Goal: Information Seeking & Learning: Learn about a topic

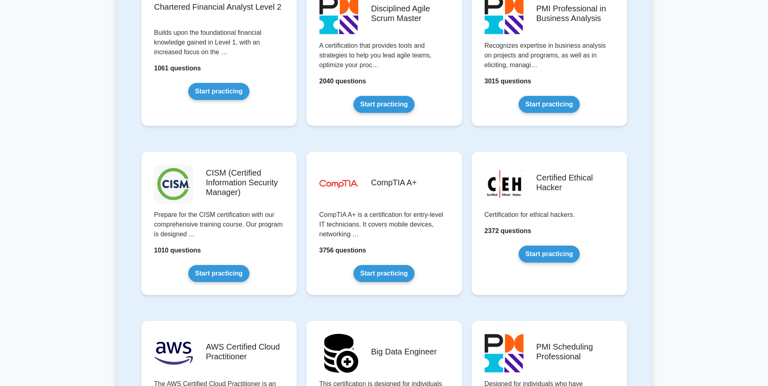
scroll to position [1052, 0]
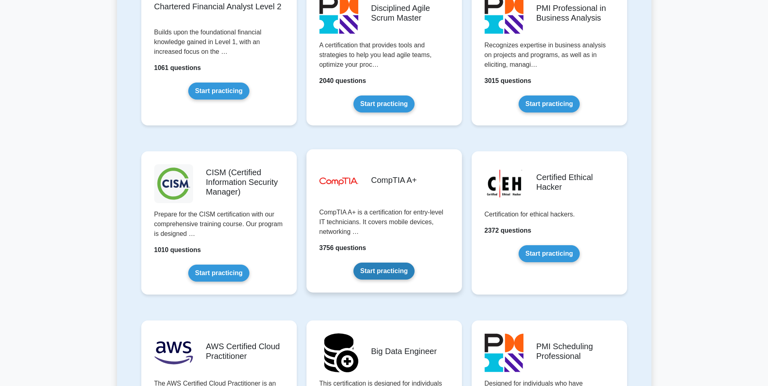
click at [389, 266] on link "Start practicing" at bounding box center [383, 271] width 61 height 17
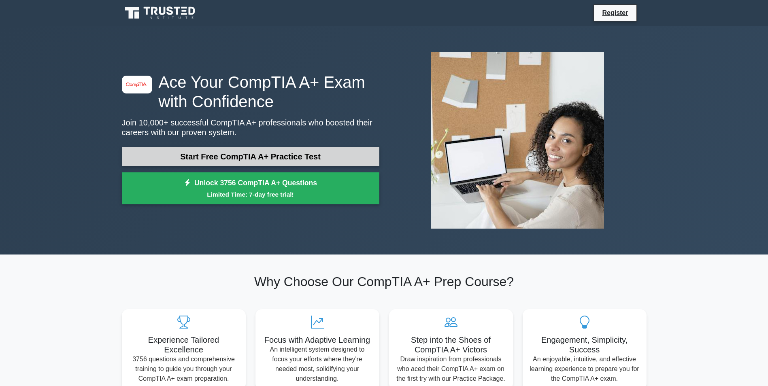
click at [239, 155] on link "Start Free CompTIA A+ Practice Test" at bounding box center [250, 156] width 257 height 19
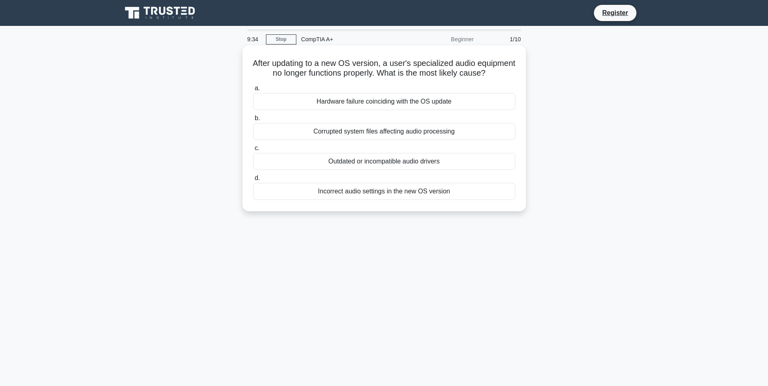
click at [367, 170] on div "Outdated or incompatible audio drivers" at bounding box center [384, 161] width 262 height 17
click at [253, 151] on input "c. Outdated or incompatible audio drivers" at bounding box center [253, 148] width 0 height 5
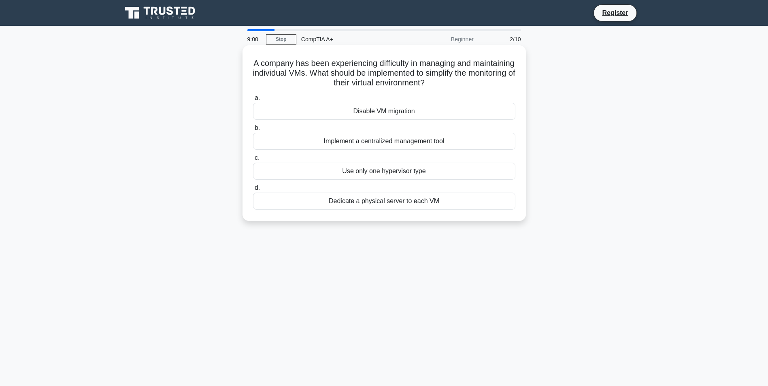
click at [368, 142] on div "Implement a centralized management tool" at bounding box center [384, 141] width 262 height 17
click at [253, 131] on input "b. Implement a centralized management tool" at bounding box center [253, 127] width 0 height 5
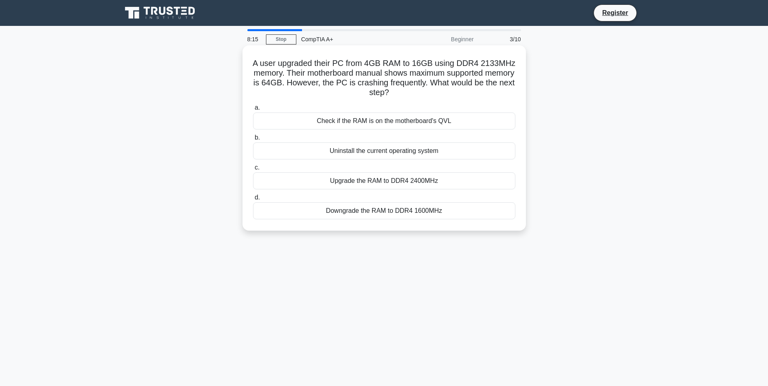
click at [421, 117] on div "Check if the RAM is on the motherboard's QVL" at bounding box center [384, 120] width 262 height 17
click at [253, 110] on input "a. Check if the RAM is on the motherboard's QVL" at bounding box center [253, 107] width 0 height 5
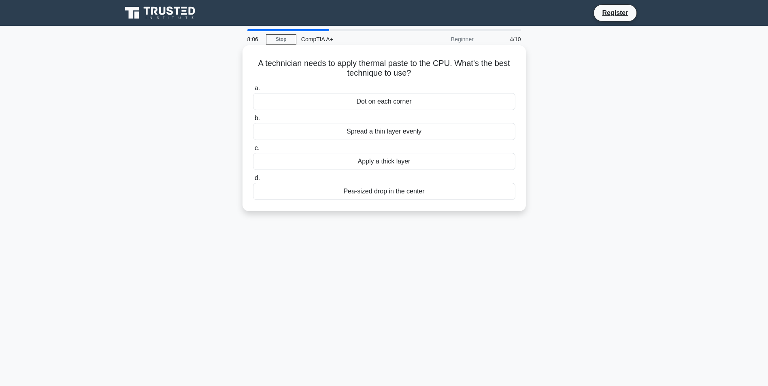
click at [394, 193] on div "Pea-sized drop in the center" at bounding box center [384, 191] width 262 height 17
click at [253, 181] on input "d. Pea-sized drop in the center" at bounding box center [253, 178] width 0 height 5
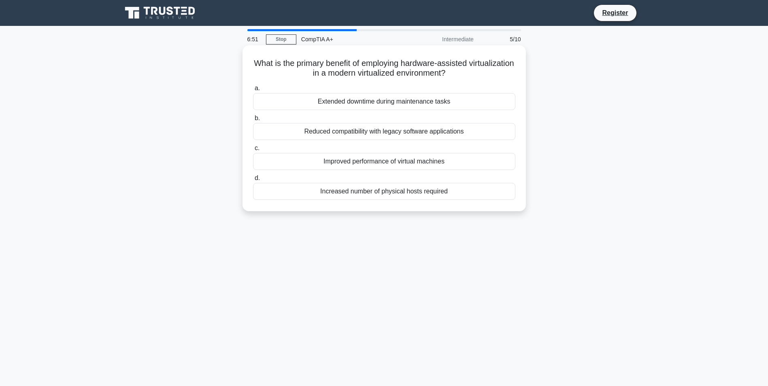
click at [357, 195] on div "Increased number of physical hosts required" at bounding box center [384, 191] width 262 height 17
click at [253, 181] on input "d. Increased number of physical hosts required" at bounding box center [253, 178] width 0 height 5
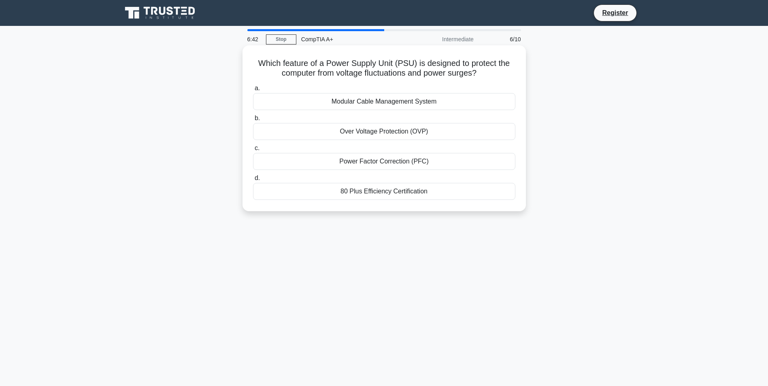
click at [381, 192] on div "80 Plus Efficiency Certification" at bounding box center [384, 191] width 262 height 17
click at [253, 181] on input "d. 80 Plus Efficiency Certification" at bounding box center [253, 178] width 0 height 5
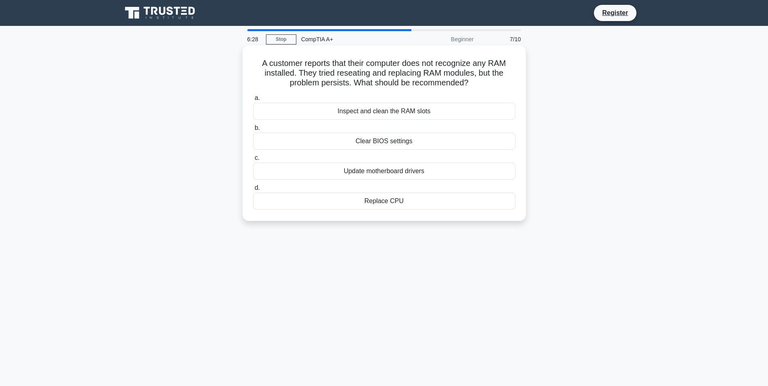
click at [418, 111] on div "Inspect and clean the RAM slots" at bounding box center [384, 111] width 262 height 17
click at [253, 101] on input "a. Inspect and clean the RAM slots" at bounding box center [253, 98] width 0 height 5
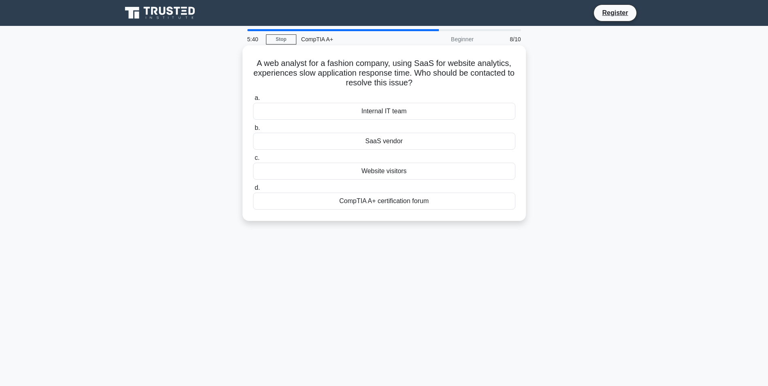
click at [392, 144] on div "SaaS vendor" at bounding box center [384, 141] width 262 height 17
click at [253, 131] on input "b. SaaS vendor" at bounding box center [253, 127] width 0 height 5
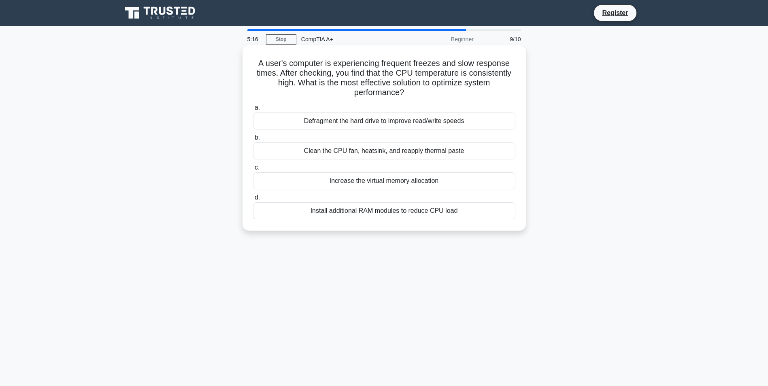
click at [392, 153] on div "Clean the CPU fan, heatsink, and reapply thermal paste" at bounding box center [384, 150] width 262 height 17
click at [253, 140] on input "b. Clean the CPU fan, heatsink, and reapply thermal paste" at bounding box center [253, 137] width 0 height 5
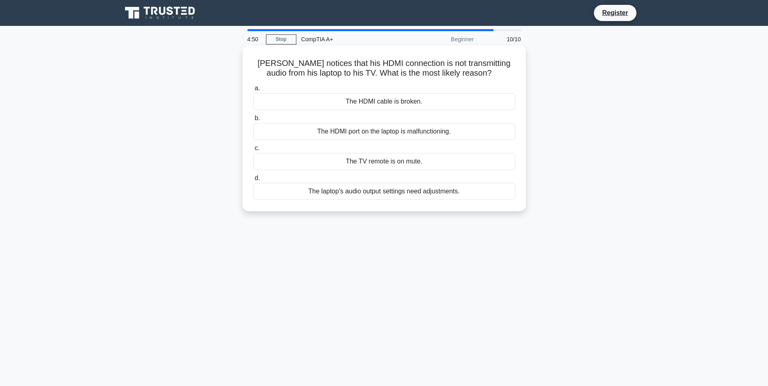
click at [399, 109] on div "The HDMI cable is broken." at bounding box center [384, 101] width 262 height 17
click at [417, 103] on div "The HDMI cable is broken." at bounding box center [384, 101] width 262 height 17
click at [253, 91] on input "a. The HDMI cable is broken." at bounding box center [253, 88] width 0 height 5
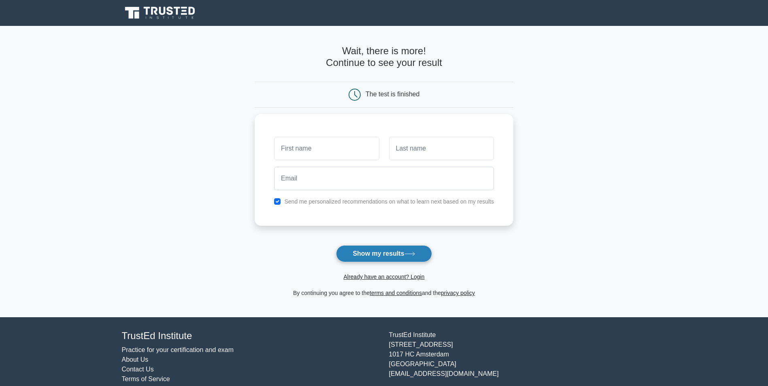
click at [414, 255] on icon at bounding box center [409, 254] width 11 height 4
click at [421, 277] on link "Already have an account? Login" at bounding box center [383, 277] width 81 height 6
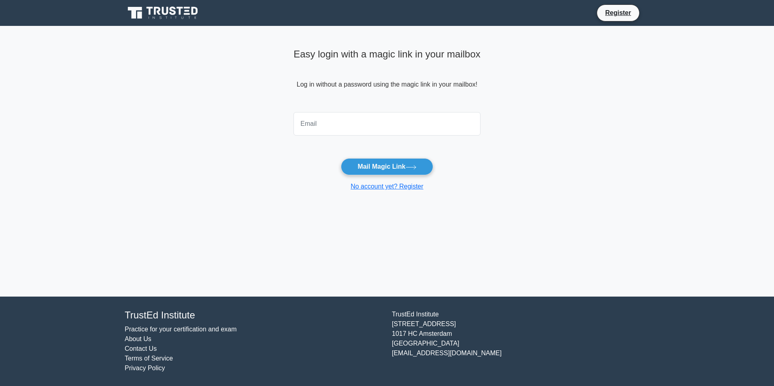
drag, startPoint x: 339, startPoint y: 126, endPoint x: 321, endPoint y: 128, distance: 18.4
click at [318, 130] on input "email" at bounding box center [386, 123] width 187 height 23
type input "dewaldclaassen18@gmail.com"
click at [371, 165] on button "Mail Magic Link" at bounding box center [387, 166] width 92 height 17
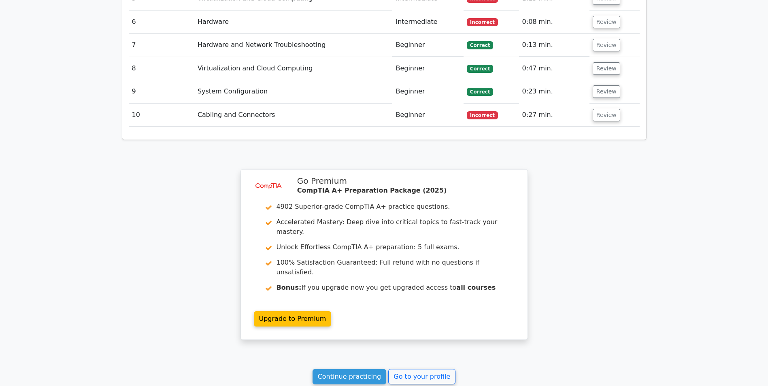
scroll to position [1373, 0]
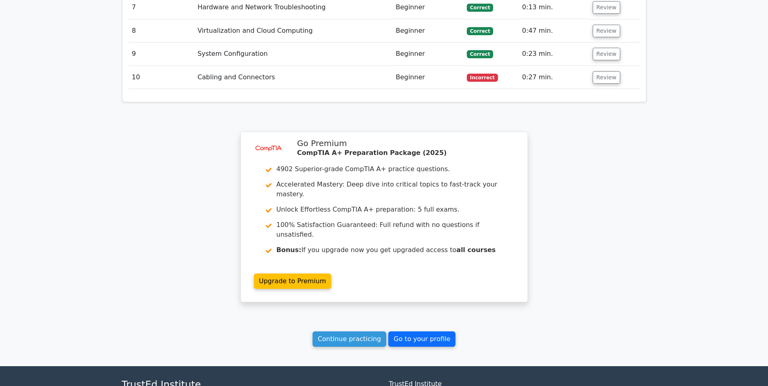
click at [416, 331] on link "Go to your profile" at bounding box center [421, 338] width 67 height 15
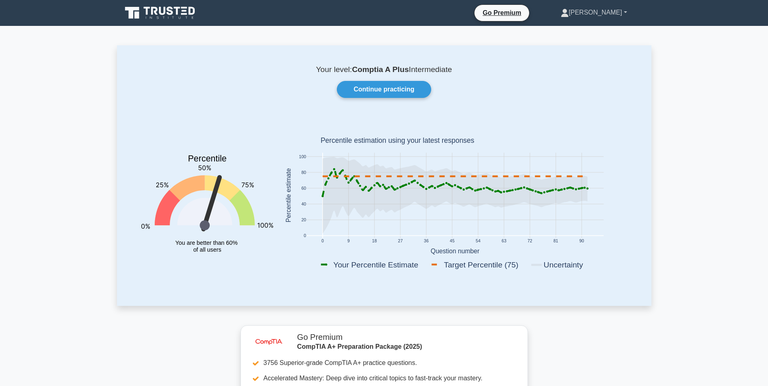
click at [612, 10] on link "[PERSON_NAME]" at bounding box center [593, 12] width 105 height 16
click at [603, 33] on link "Profile" at bounding box center [573, 31] width 64 height 13
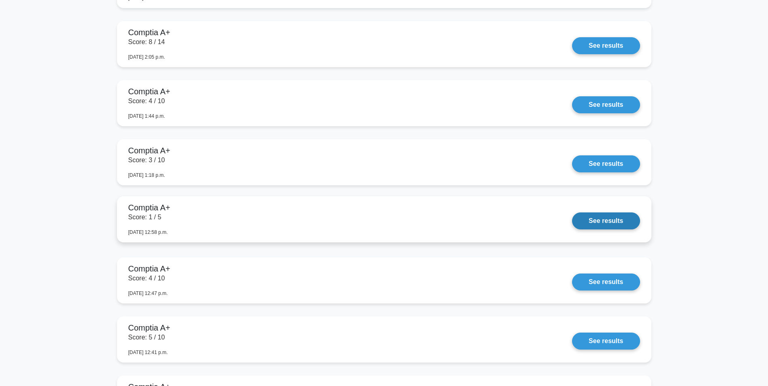
scroll to position [1983, 0]
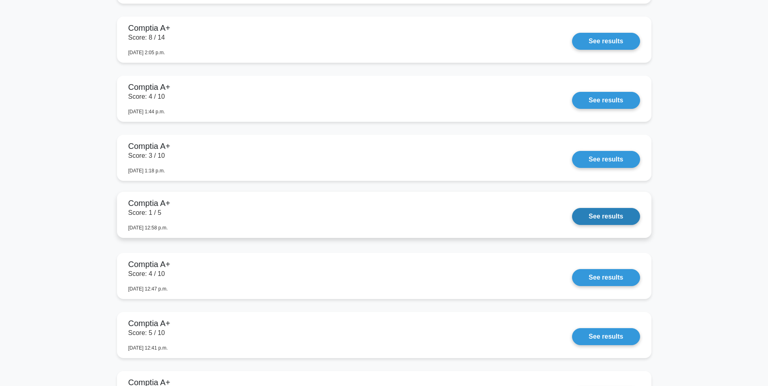
click at [597, 221] on link "See results" at bounding box center [606, 216] width 68 height 17
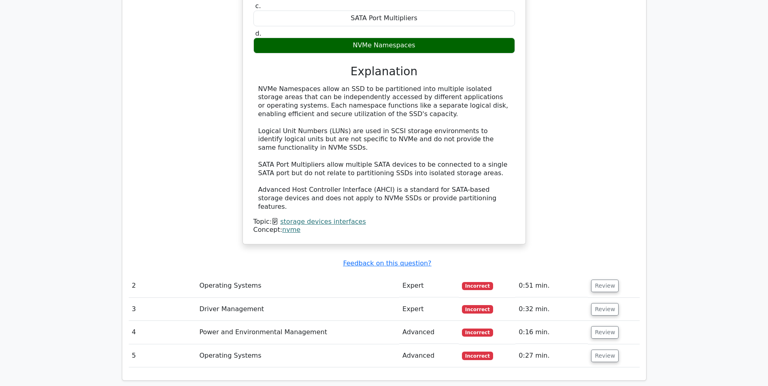
scroll to position [809, 0]
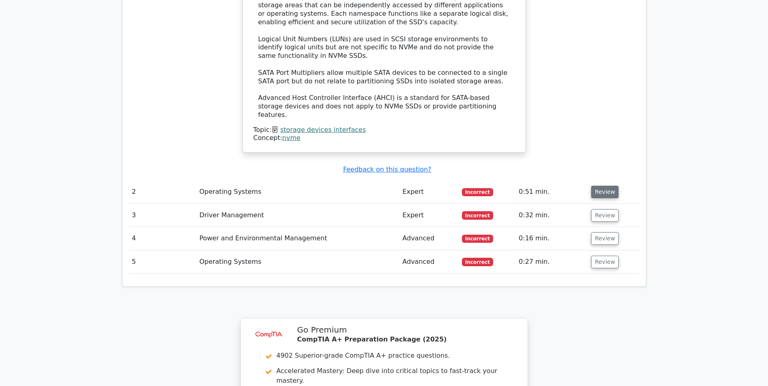
drag, startPoint x: 611, startPoint y: 167, endPoint x: 602, endPoint y: 169, distance: 9.1
click at [610, 186] on button "Review" at bounding box center [605, 192] width 28 height 13
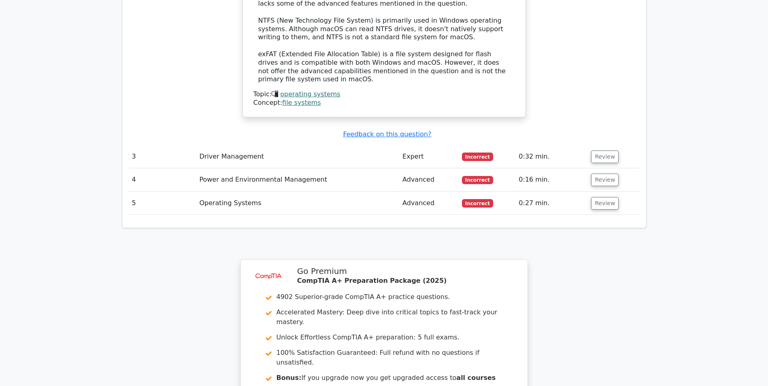
scroll to position [1295, 0]
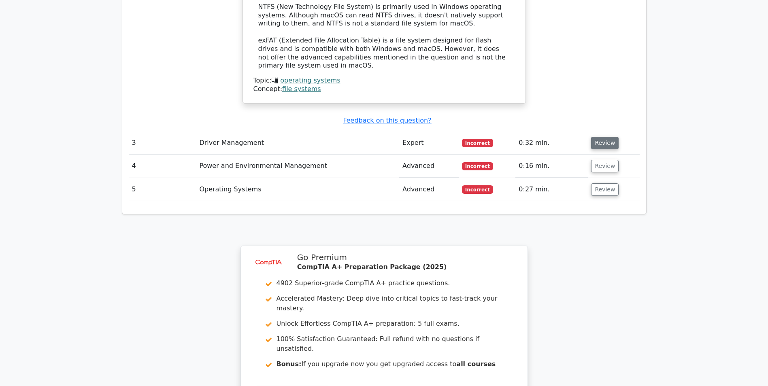
click at [606, 137] on button "Review" at bounding box center [605, 143] width 28 height 13
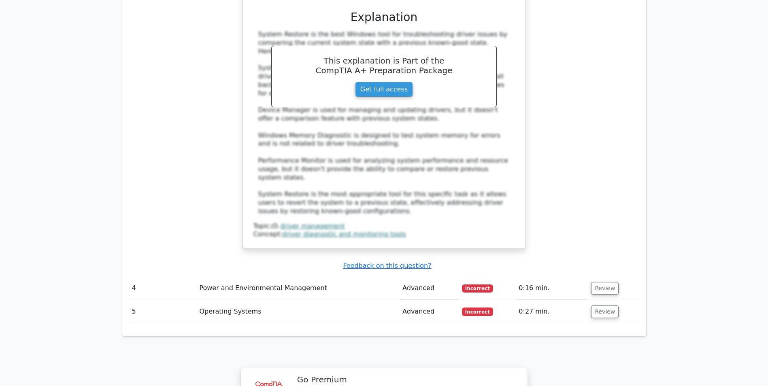
scroll to position [1659, 0]
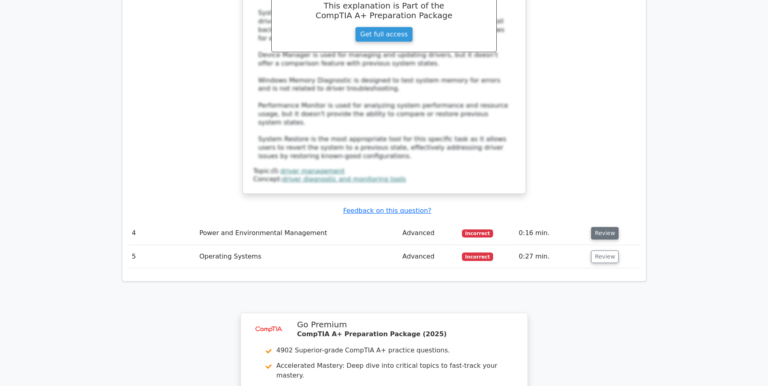
click at [601, 227] on button "Review" at bounding box center [605, 233] width 28 height 13
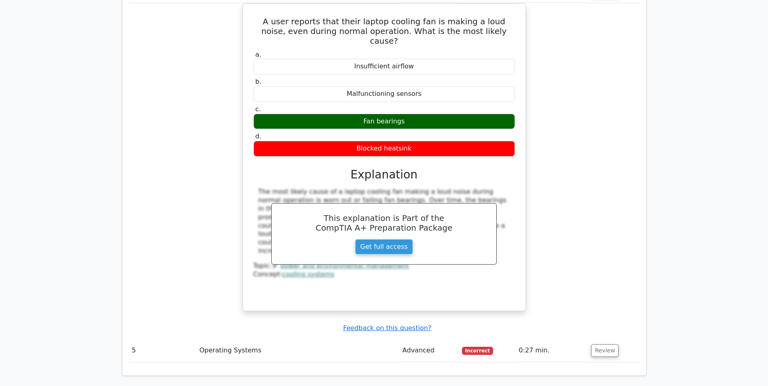
scroll to position [1902, 0]
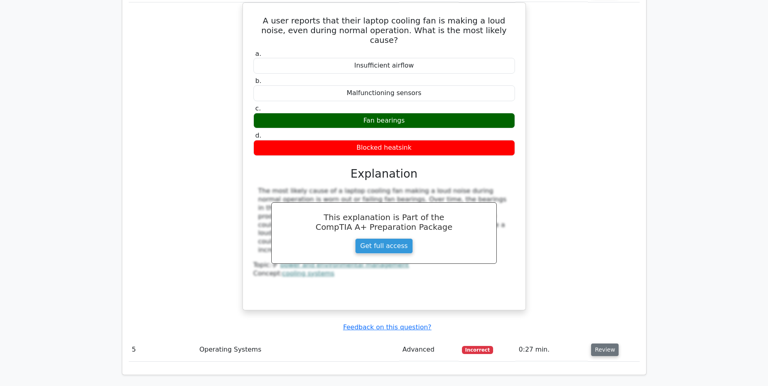
drag, startPoint x: 600, startPoint y: 270, endPoint x: 597, endPoint y: 265, distance: 4.9
click at [600, 344] on button "Review" at bounding box center [605, 350] width 28 height 13
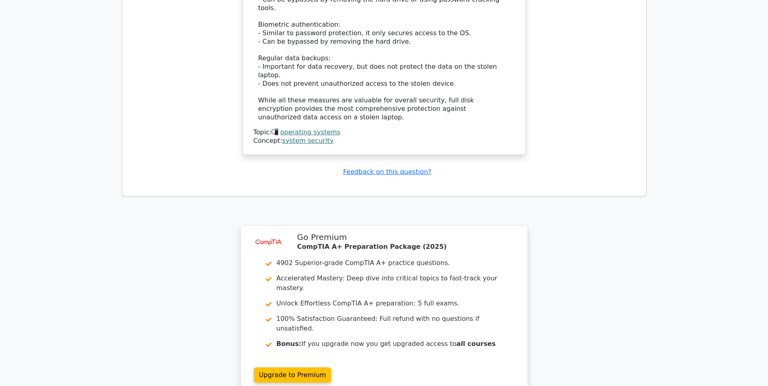
scroll to position [2605, 0]
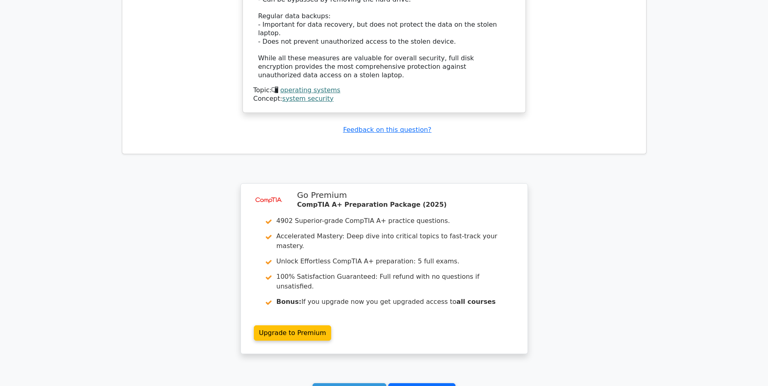
click at [423, 383] on link "Go to your profile" at bounding box center [421, 390] width 67 height 15
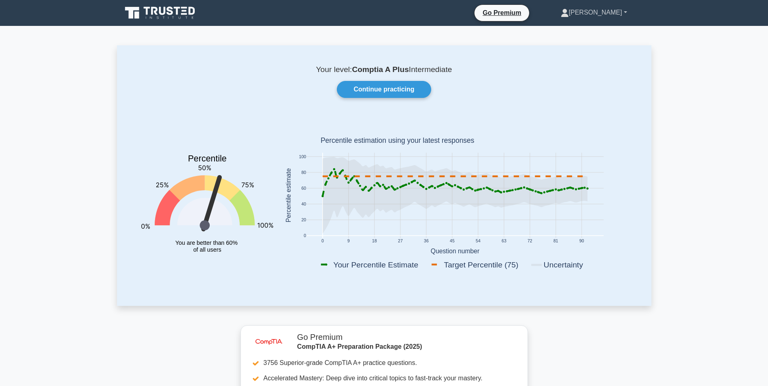
click at [623, 17] on link "[PERSON_NAME]" at bounding box center [593, 12] width 105 height 16
click at [605, 29] on link "Profile" at bounding box center [573, 31] width 64 height 13
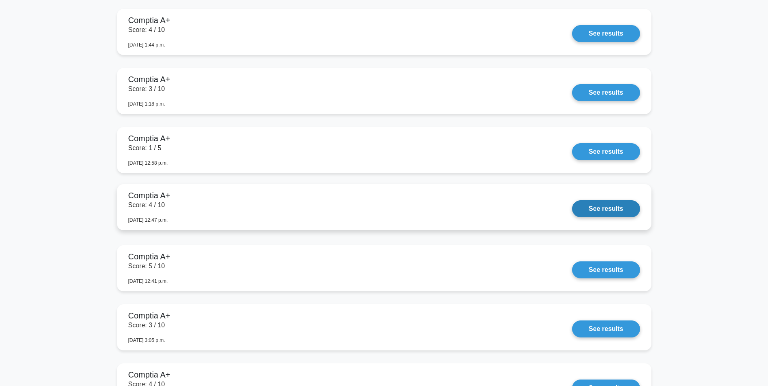
scroll to position [2064, 0]
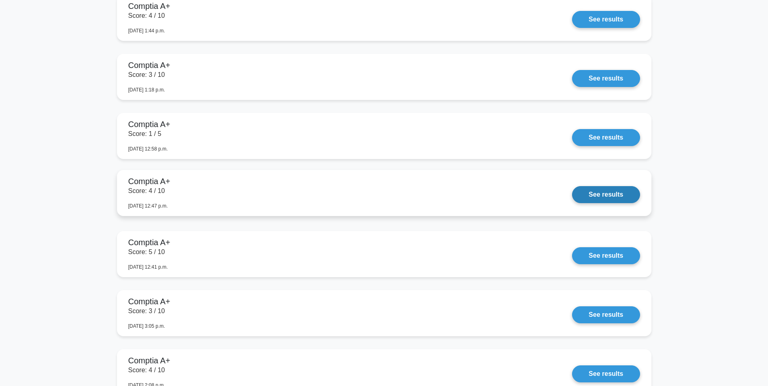
click at [593, 191] on link "See results" at bounding box center [606, 194] width 68 height 17
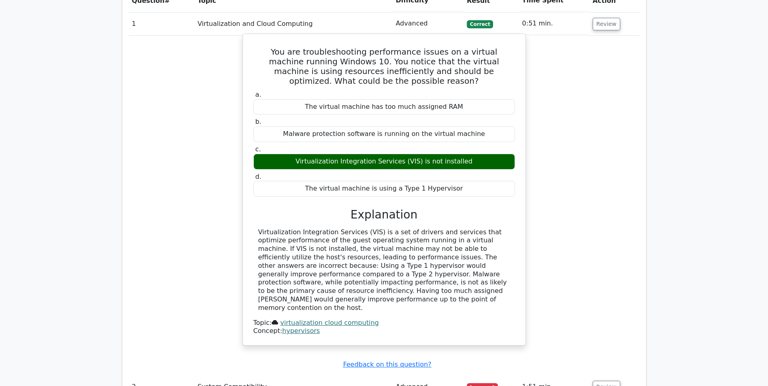
scroll to position [647, 0]
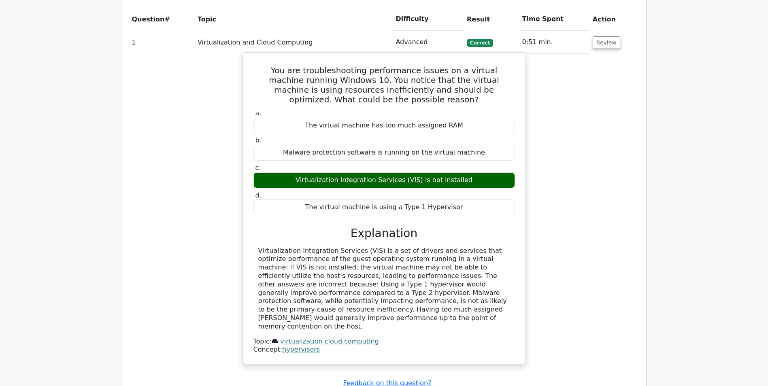
drag, startPoint x: 297, startPoint y: 159, endPoint x: 480, endPoint y: 158, distance: 182.9
click at [480, 172] on div "Virtualization Integration Services (VIS) is not installed" at bounding box center [383, 180] width 261 height 16
copy div "Virtualization Integration Services (VIS) is not installed"
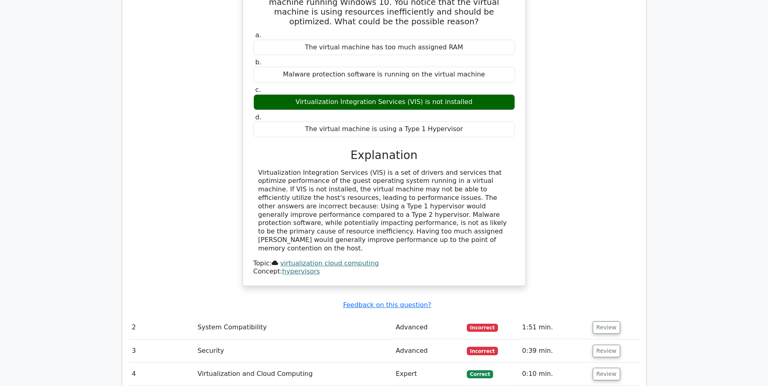
scroll to position [769, 0]
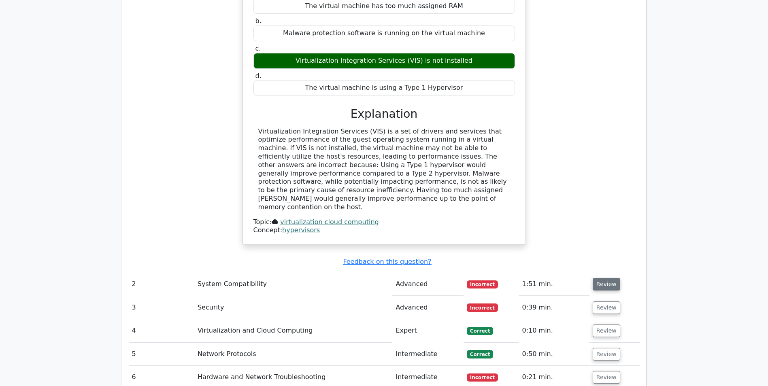
click at [605, 278] on button "Review" at bounding box center [606, 284] width 28 height 13
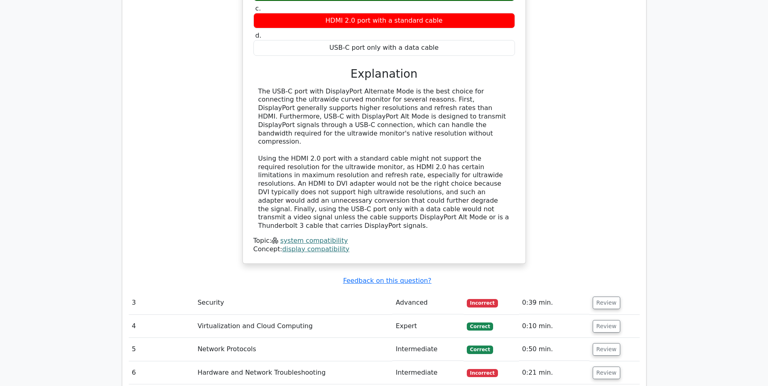
scroll to position [1295, 0]
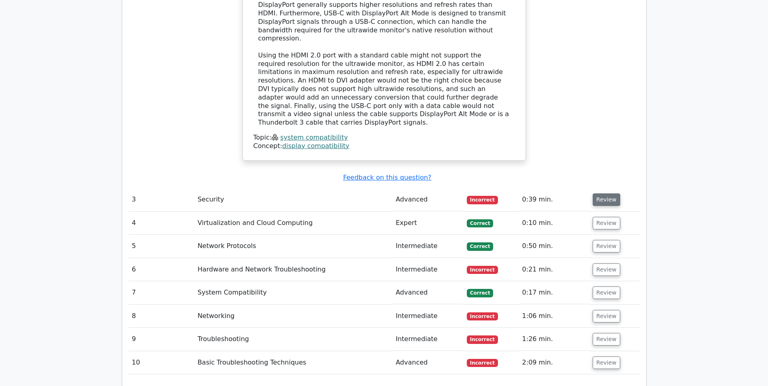
click at [595, 193] on button "Review" at bounding box center [606, 199] width 28 height 13
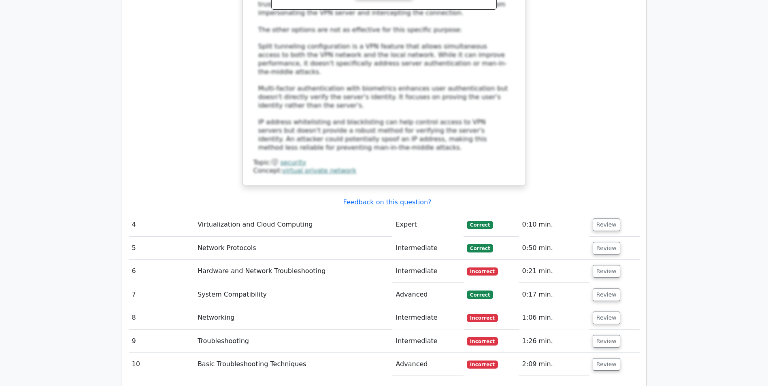
scroll to position [1821, 0]
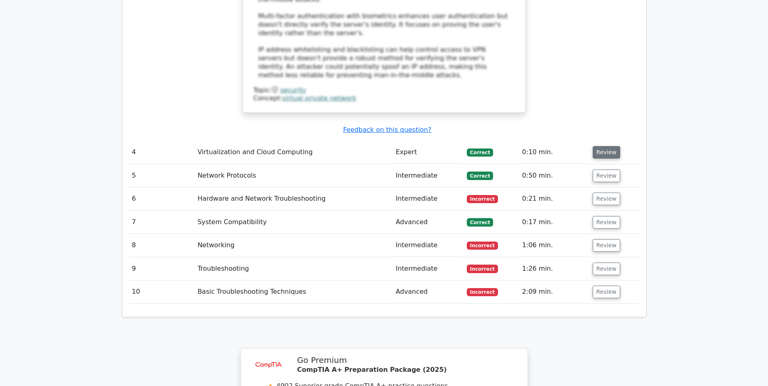
click at [602, 146] on button "Review" at bounding box center [606, 152] width 28 height 13
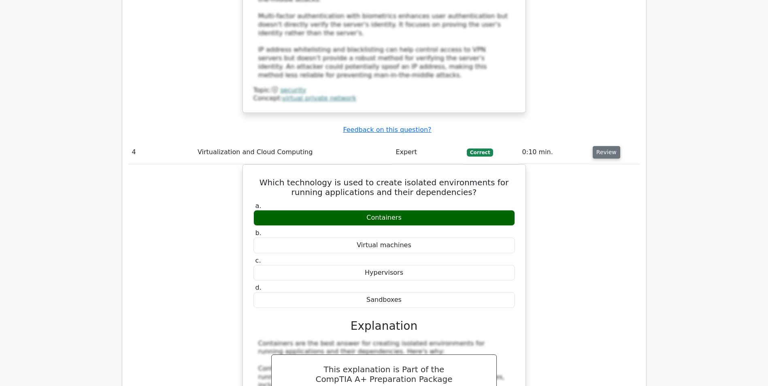
click at [602, 146] on button "Review" at bounding box center [606, 152] width 28 height 13
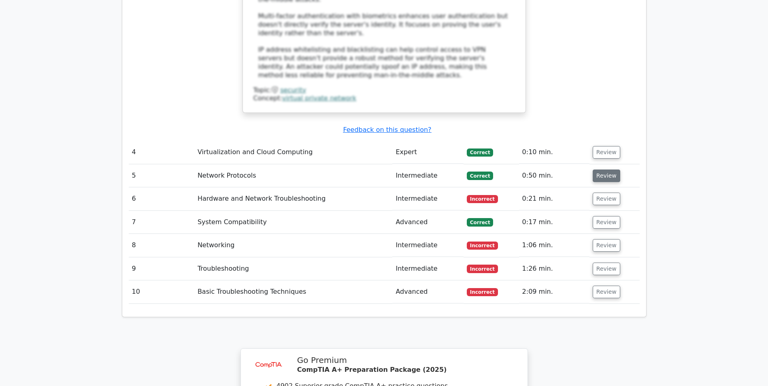
click at [598, 170] on button "Review" at bounding box center [606, 176] width 28 height 13
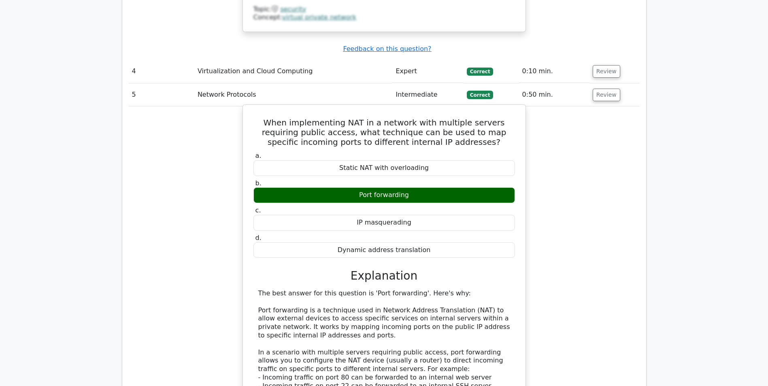
scroll to position [1942, 0]
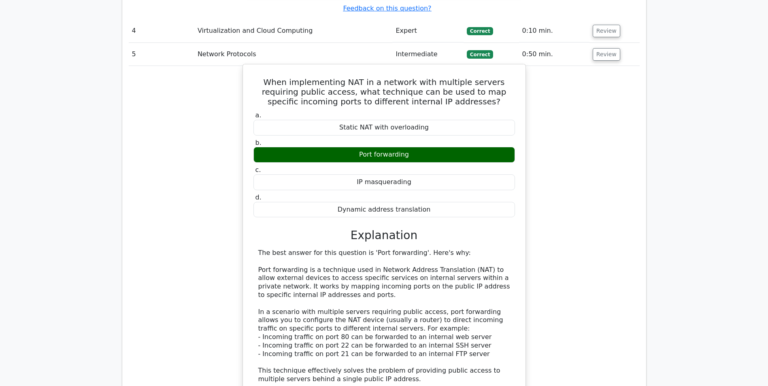
drag, startPoint x: 333, startPoint y: 148, endPoint x: 429, endPoint y: 153, distance: 95.2
click at [429, 202] on div "Dynamic address translation" at bounding box center [383, 210] width 261 height 16
copy div "Dynamic address translation"
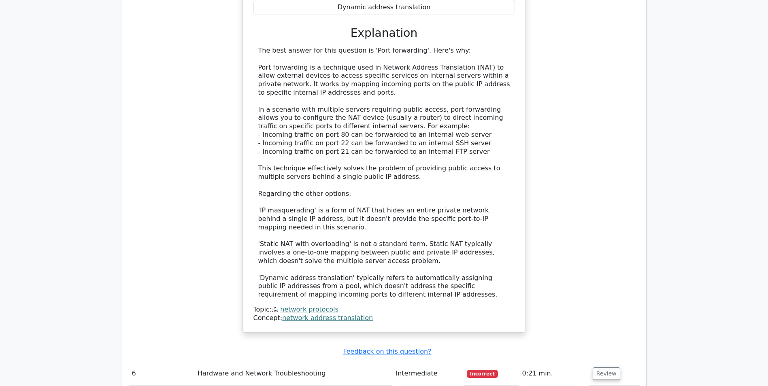
scroll to position [2307, 0]
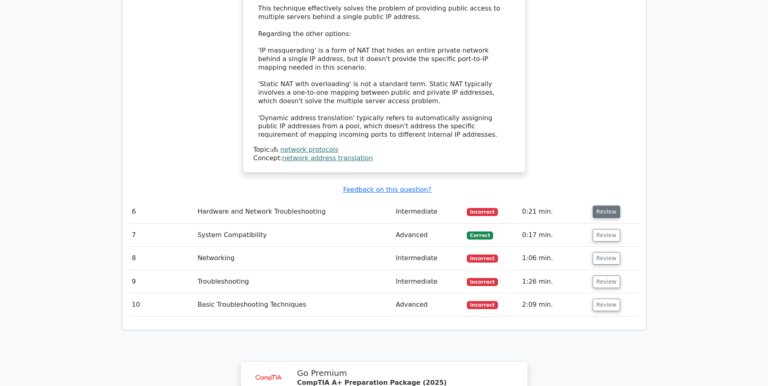
click at [607, 206] on button "Review" at bounding box center [606, 212] width 28 height 13
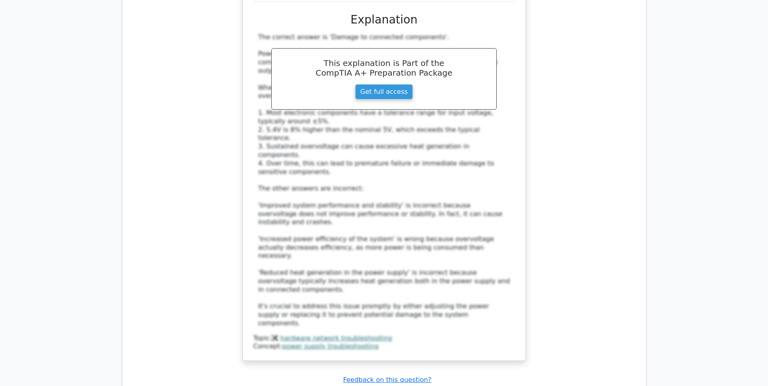
scroll to position [2752, 0]
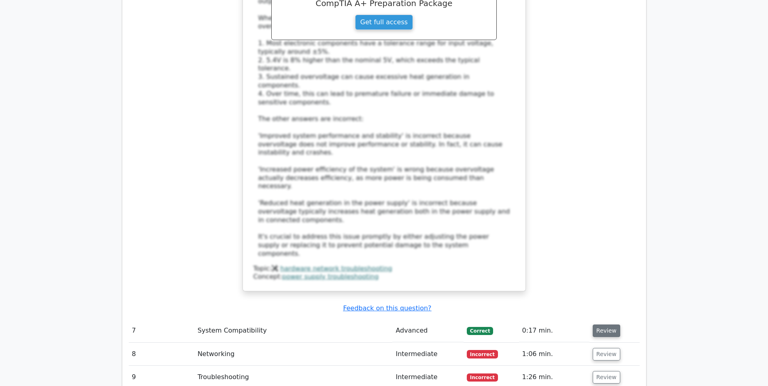
click at [596, 325] on button "Review" at bounding box center [606, 331] width 28 height 13
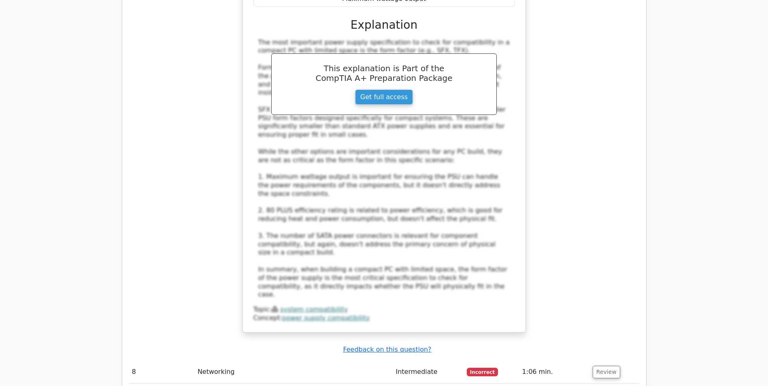
scroll to position [3278, 0]
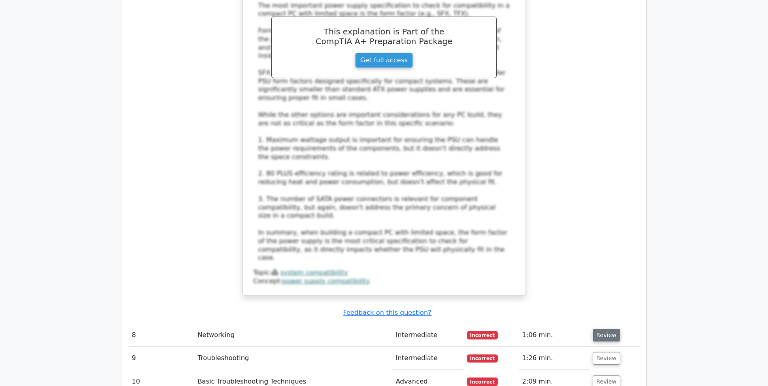
click at [606, 329] on button "Review" at bounding box center [606, 335] width 28 height 13
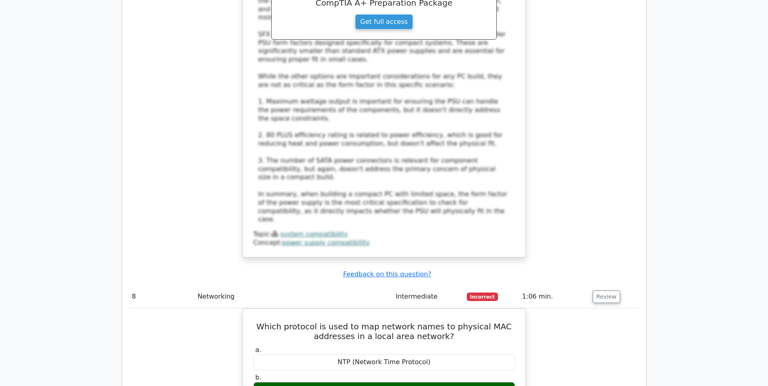
scroll to position [3359, 0]
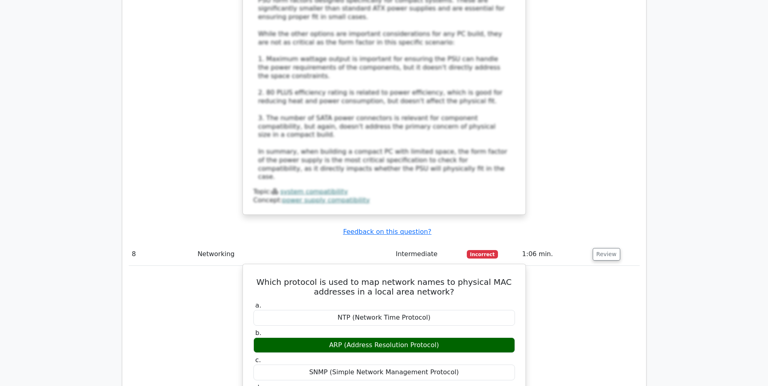
drag, startPoint x: 338, startPoint y: 164, endPoint x: 436, endPoint y: 166, distance: 98.3
click at [436, 310] on div "NTP (Network Time Protocol)" at bounding box center [383, 318] width 261 height 16
copy div "NTP (Network Time Protocol)"
drag, startPoint x: 317, startPoint y: 193, endPoint x: 450, endPoint y: 187, distance: 133.2
click at [450, 337] on div "ARP (Address Resolution Protocol)" at bounding box center [383, 345] width 261 height 16
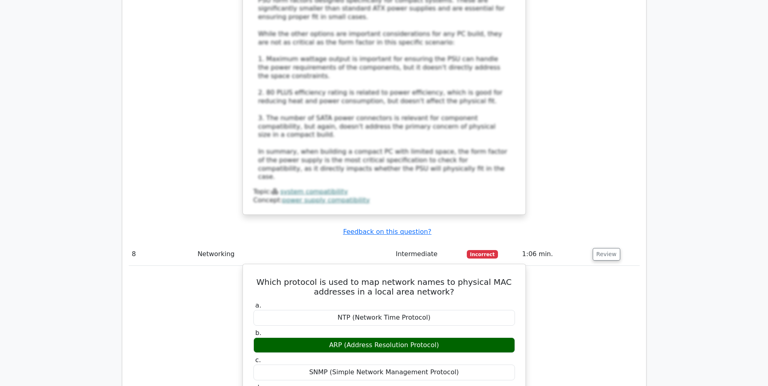
copy div "ARP (Address Resolution Protocol)"
drag, startPoint x: 314, startPoint y: 244, endPoint x: 461, endPoint y: 243, distance: 146.9
copy div "RARP (Reverse Address Resolution Protocol)"
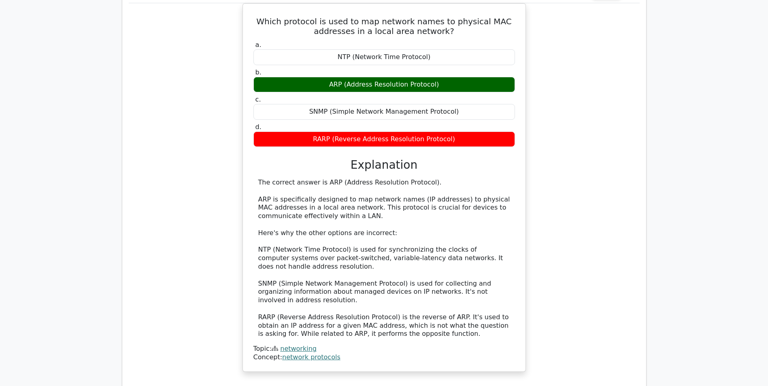
scroll to position [3683, 0]
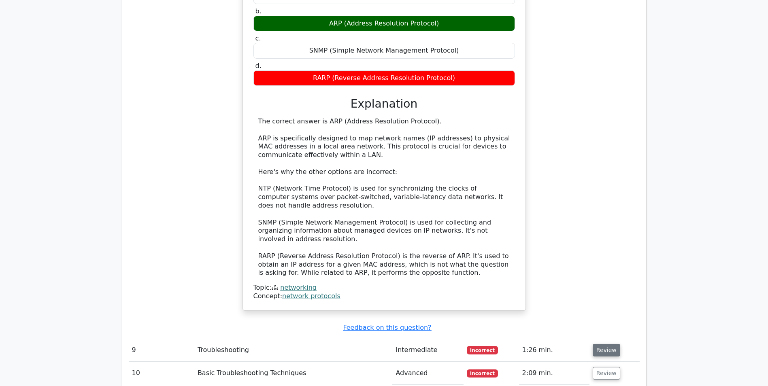
click at [606, 344] on button "Review" at bounding box center [606, 350] width 28 height 13
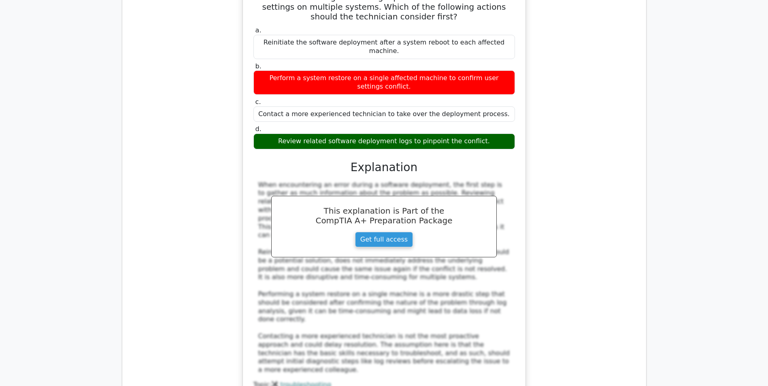
scroll to position [4087, 0]
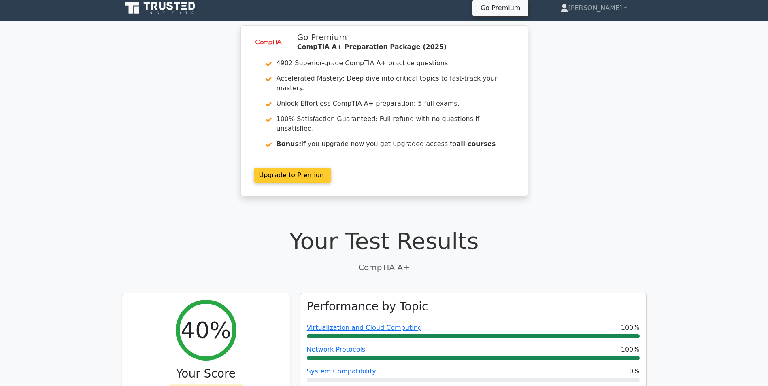
scroll to position [0, 0]
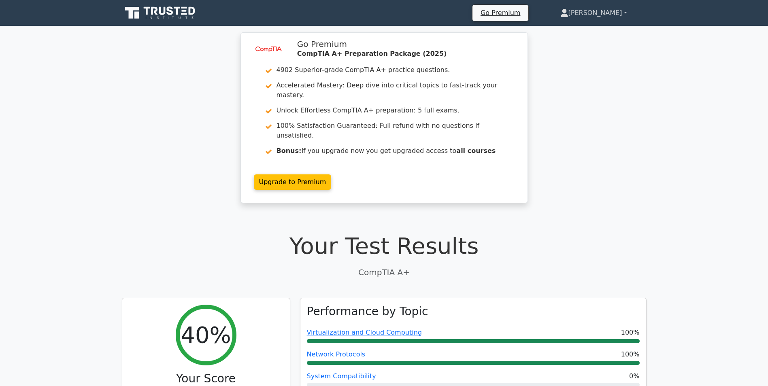
drag, startPoint x: 615, startPoint y: 14, endPoint x: 609, endPoint y: 22, distance: 10.4
click at [615, 14] on link "[PERSON_NAME]" at bounding box center [594, 13] width 106 height 16
click at [594, 31] on link "Profile" at bounding box center [573, 31] width 64 height 13
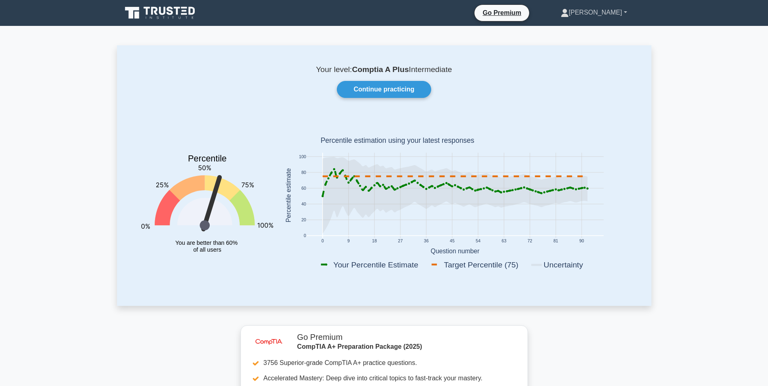
click at [612, 11] on link "[PERSON_NAME]" at bounding box center [593, 12] width 105 height 16
click at [595, 33] on link "Profile" at bounding box center [573, 31] width 64 height 13
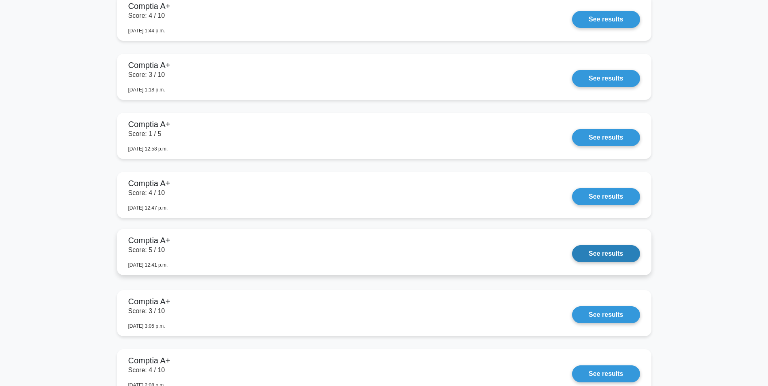
scroll to position [2104, 0]
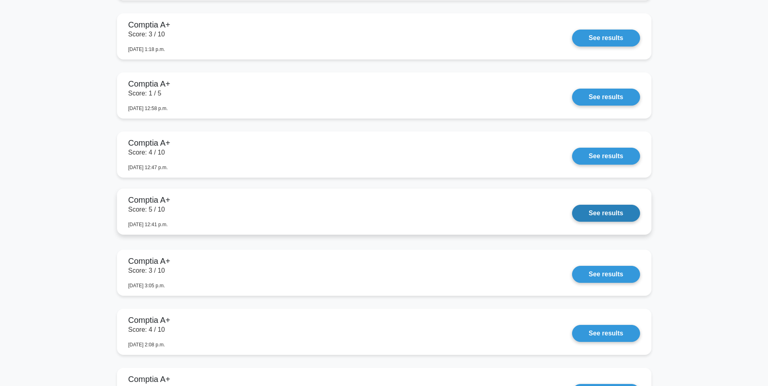
click at [614, 216] on link "See results" at bounding box center [606, 213] width 68 height 17
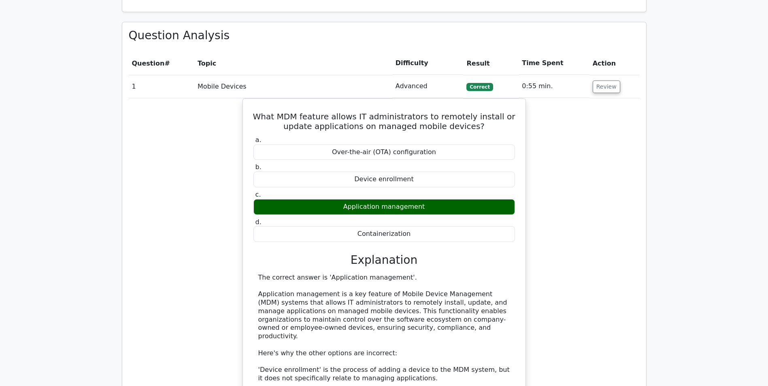
scroll to position [607, 0]
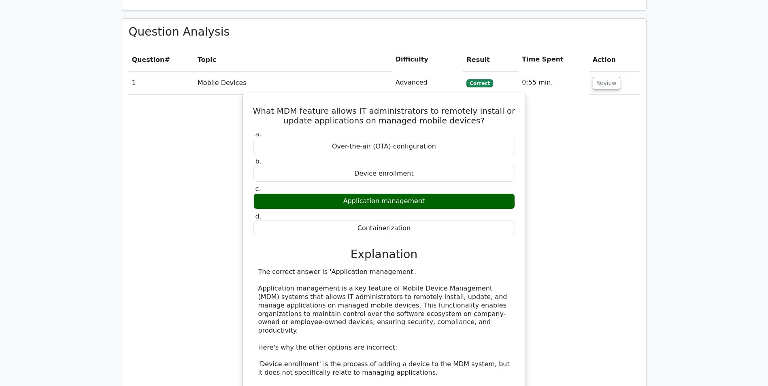
drag, startPoint x: 368, startPoint y: 157, endPoint x: 412, endPoint y: 165, distance: 45.2
click at [412, 165] on div "a. Over-the-air (OTA) configuration b. Device enrollment c. d." at bounding box center [383, 183] width 271 height 109
drag, startPoint x: 412, startPoint y: 165, endPoint x: 352, endPoint y: 154, distance: 61.7
click at [355, 166] on div "Device enrollment" at bounding box center [383, 174] width 261 height 16
drag, startPoint x: 350, startPoint y: 155, endPoint x: 413, endPoint y: 153, distance: 63.1
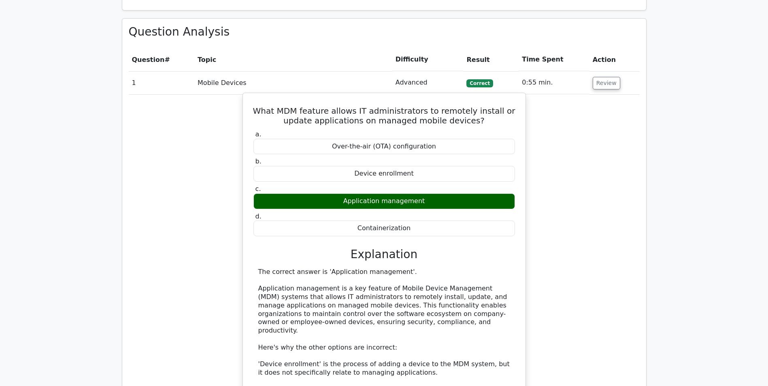
click at [413, 166] on div "Device enrollment" at bounding box center [383, 174] width 261 height 16
copy div "Device enrollment"
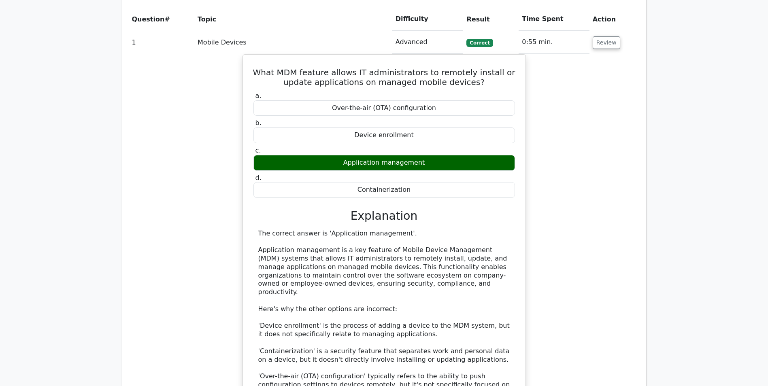
click at [622, 227] on div "What MDM feature allows IT administrators to remotely install or update applica…" at bounding box center [384, 247] width 511 height 387
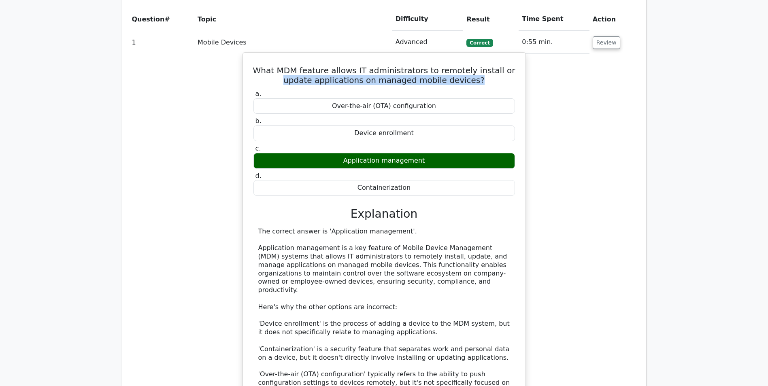
drag, startPoint x: 306, startPoint y: 62, endPoint x: 501, endPoint y: 67, distance: 194.3
click at [501, 67] on div "What MDM feature allows IT administrators to remotely install or update applica…" at bounding box center [384, 241] width 276 height 370
drag, startPoint x: 501, startPoint y: 67, endPoint x: 505, endPoint y: 68, distance: 4.5
click at [505, 68] on div "What MDM feature allows IT administrators to remotely install or update applica…" at bounding box center [384, 241] width 276 height 370
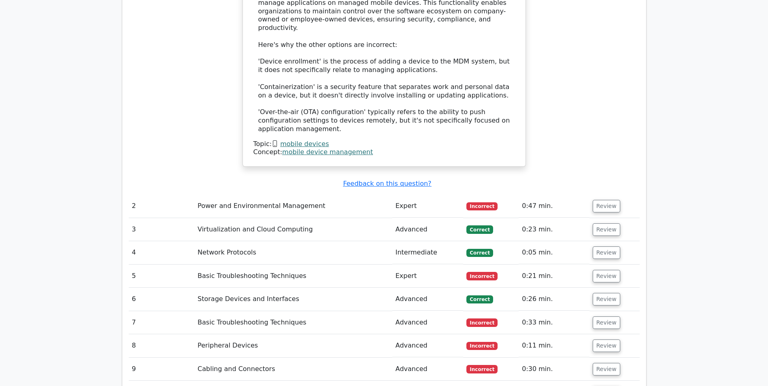
scroll to position [971, 0]
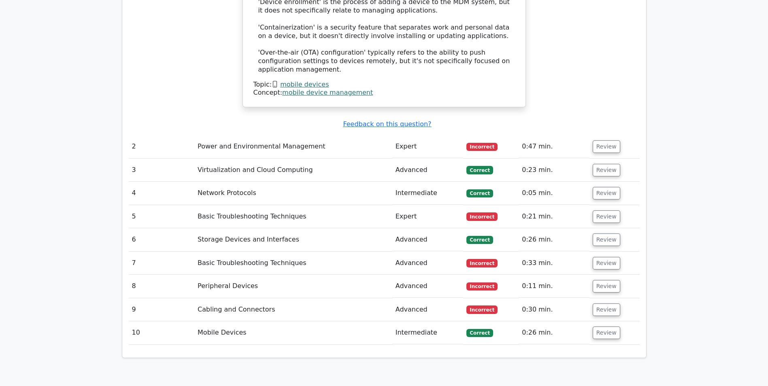
drag, startPoint x: 601, startPoint y: 118, endPoint x: 487, endPoint y: 116, distance: 114.1
click at [601, 140] on button "Review" at bounding box center [606, 146] width 28 height 13
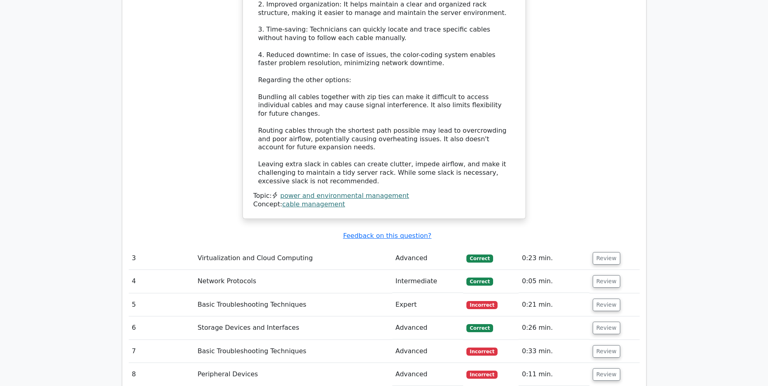
scroll to position [1416, 0]
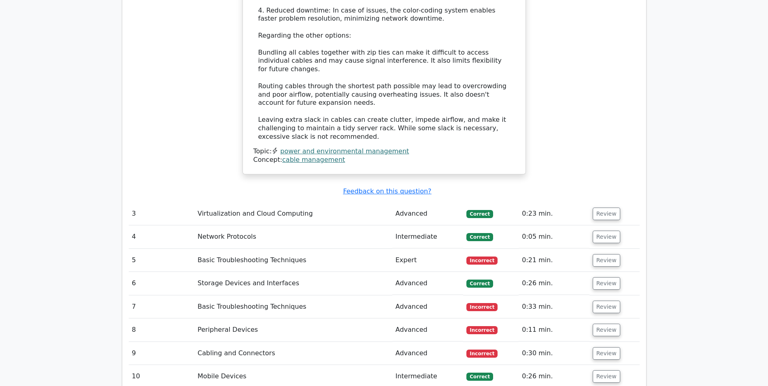
click at [589, 202] on td "Review" at bounding box center [614, 213] width 50 height 23
click at [590, 202] on td "Review" at bounding box center [614, 213] width 50 height 23
click at [607, 208] on button "Review" at bounding box center [606, 214] width 28 height 13
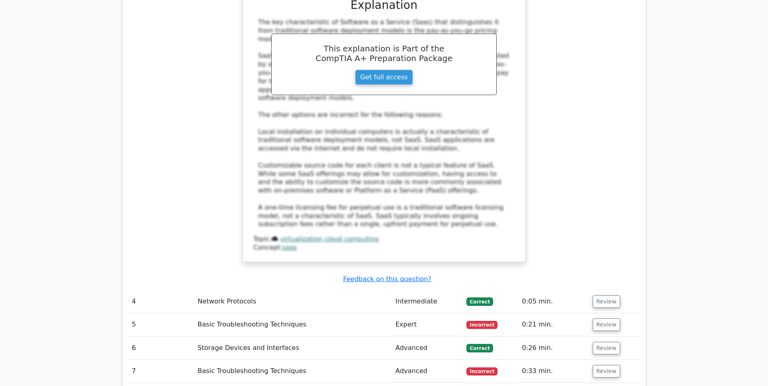
scroll to position [1862, 0]
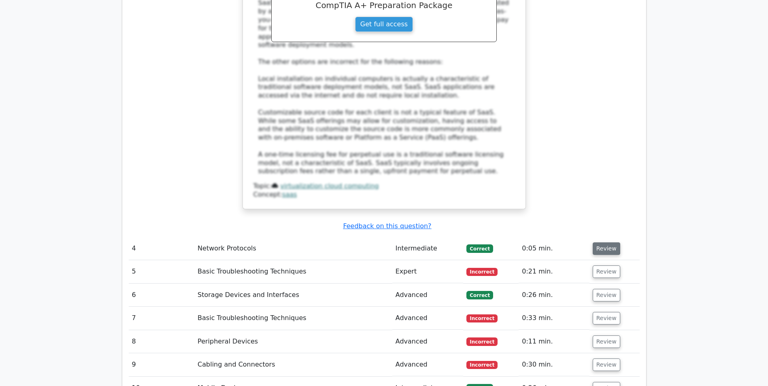
click at [611, 242] on button "Review" at bounding box center [606, 248] width 28 height 13
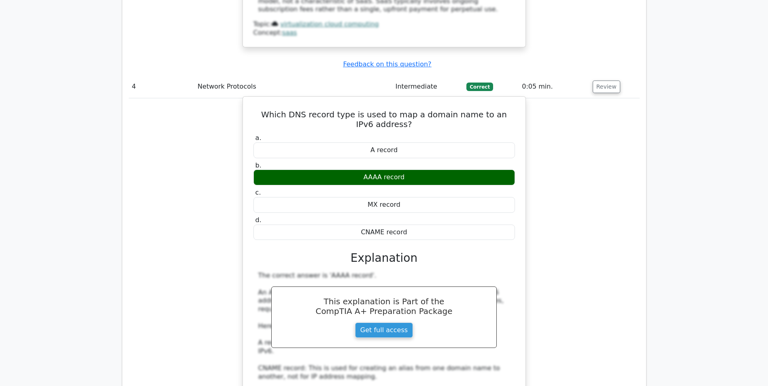
scroll to position [1983, 0]
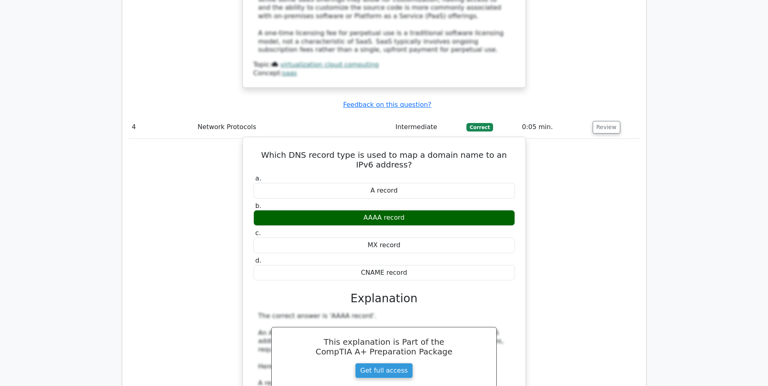
drag, startPoint x: 366, startPoint y: 121, endPoint x: 412, endPoint y: 122, distance: 46.6
click at [412, 183] on div "A record" at bounding box center [383, 191] width 261 height 16
copy div "A record"
drag, startPoint x: 346, startPoint y: 149, endPoint x: 429, endPoint y: 147, distance: 83.0
click at [429, 210] on div "AAAA record" at bounding box center [383, 218] width 261 height 16
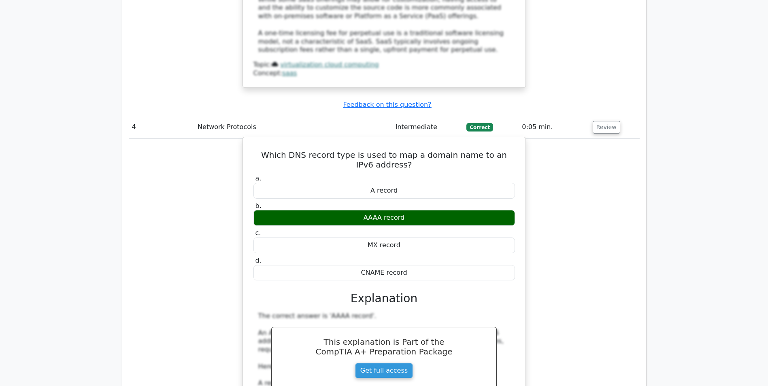
copy div "AAAA record"
drag, startPoint x: 346, startPoint y: 177, endPoint x: 418, endPoint y: 175, distance: 72.1
click at [418, 238] on div "MX record" at bounding box center [383, 246] width 261 height 16
copy div "MX record"
drag, startPoint x: 362, startPoint y: 204, endPoint x: 416, endPoint y: 201, distance: 53.9
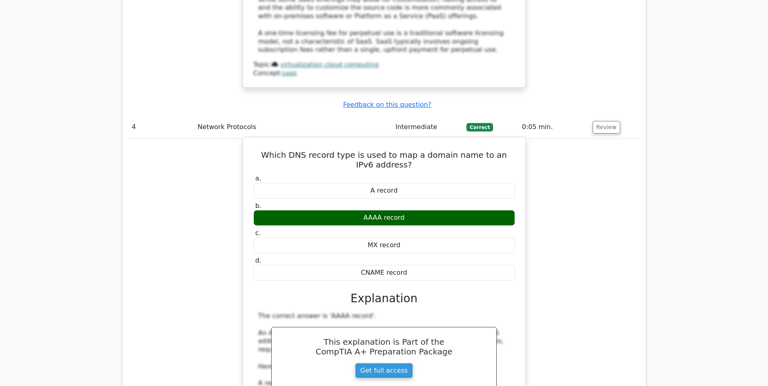
click at [416, 265] on div "CNAME record" at bounding box center [383, 273] width 261 height 16
copy div "CNAME record"
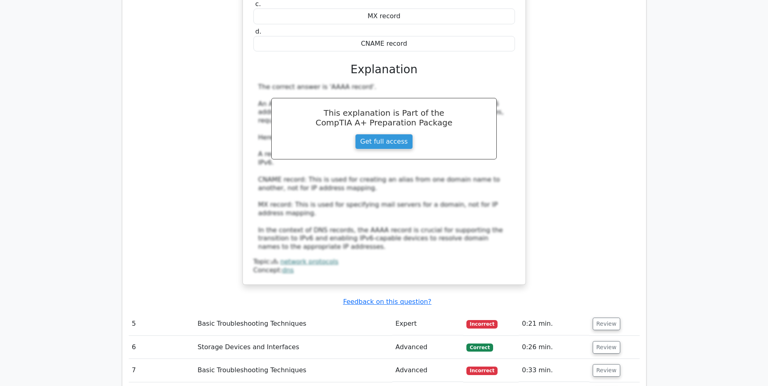
scroll to position [2266, 0]
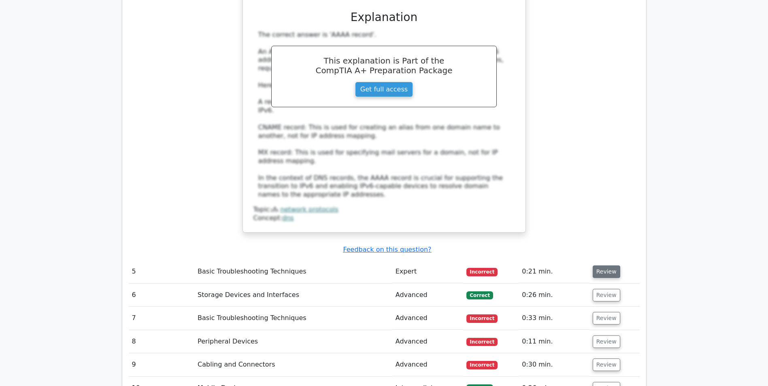
click at [594, 265] on button "Review" at bounding box center [606, 271] width 28 height 13
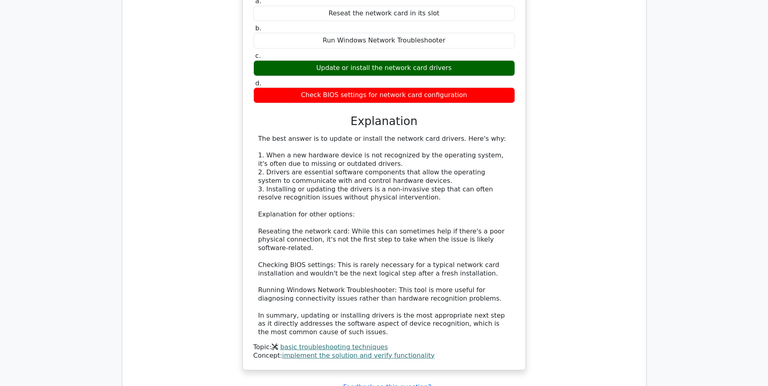
scroll to position [2711, 0]
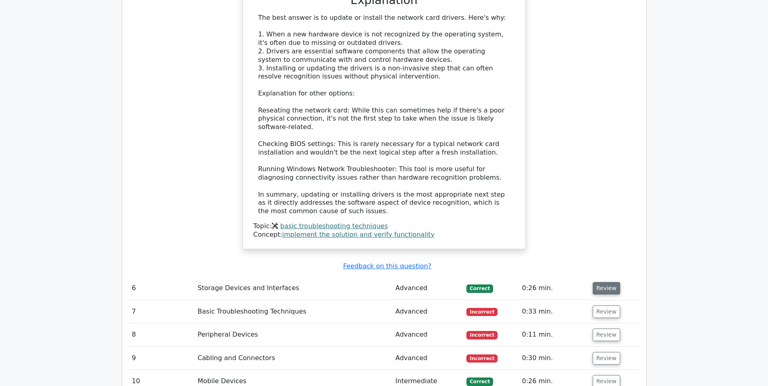
click at [598, 282] on button "Review" at bounding box center [606, 288] width 28 height 13
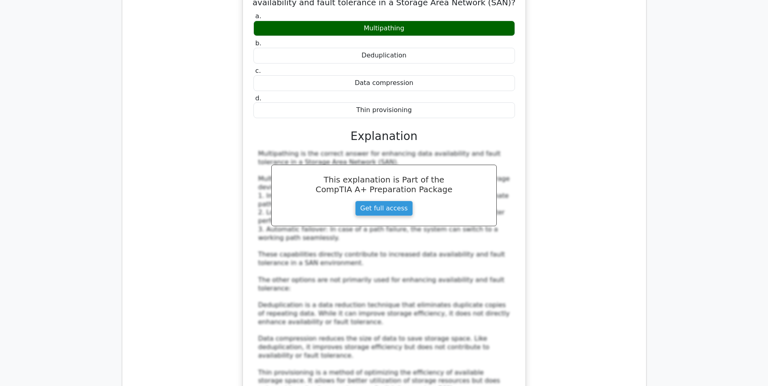
scroll to position [3197, 0]
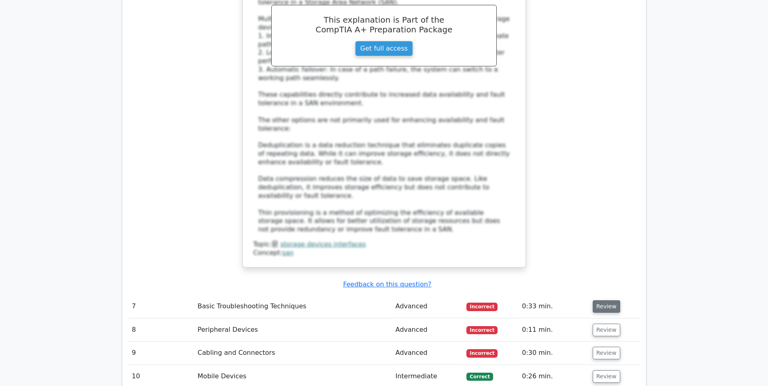
click at [603, 300] on button "Review" at bounding box center [606, 306] width 28 height 13
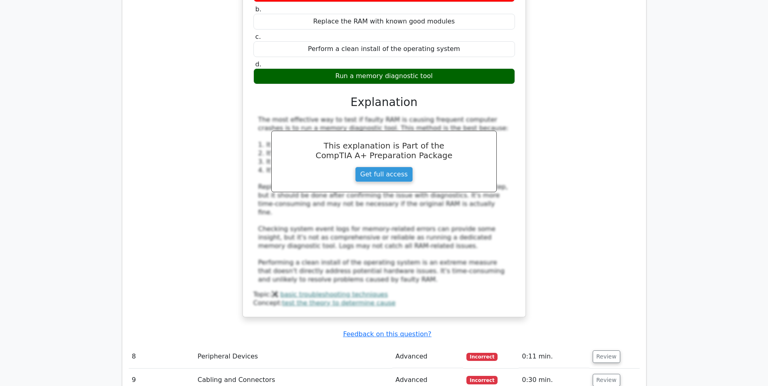
scroll to position [3642, 0]
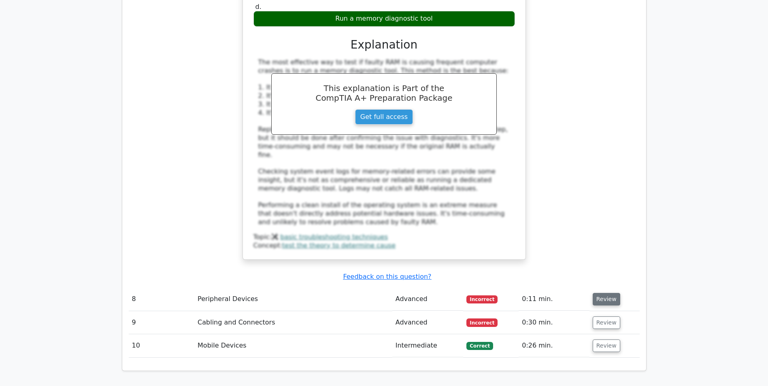
click at [595, 293] on button "Review" at bounding box center [606, 299] width 28 height 13
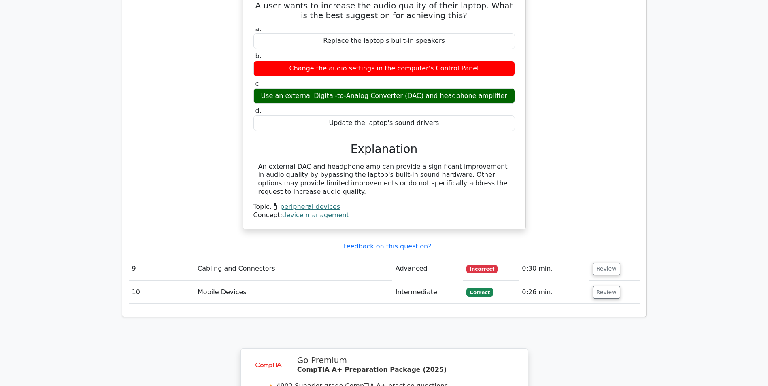
scroll to position [3804, 0]
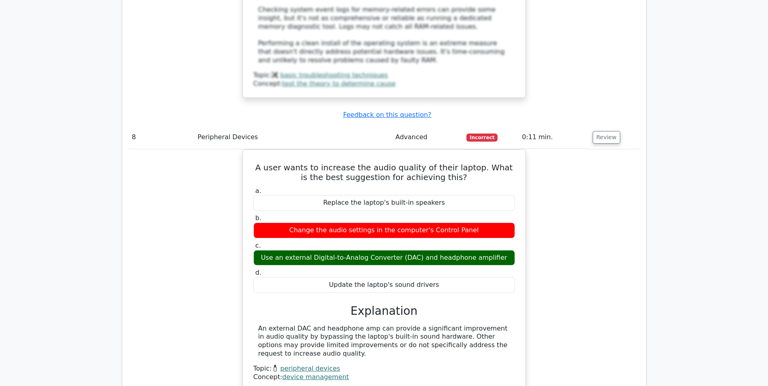
drag, startPoint x: 610, startPoint y: 301, endPoint x: 533, endPoint y: 266, distance: 84.2
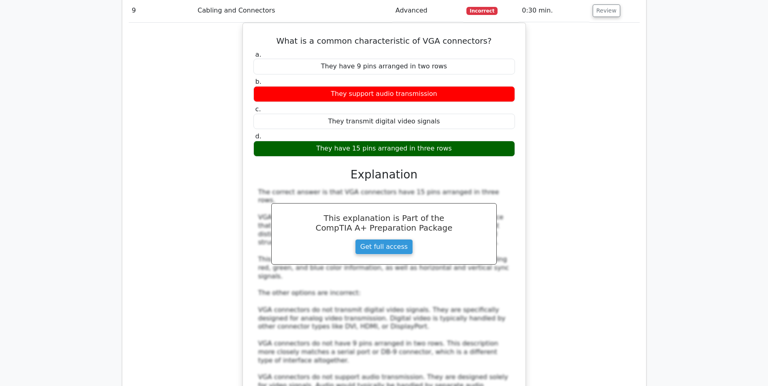
scroll to position [4330, 0]
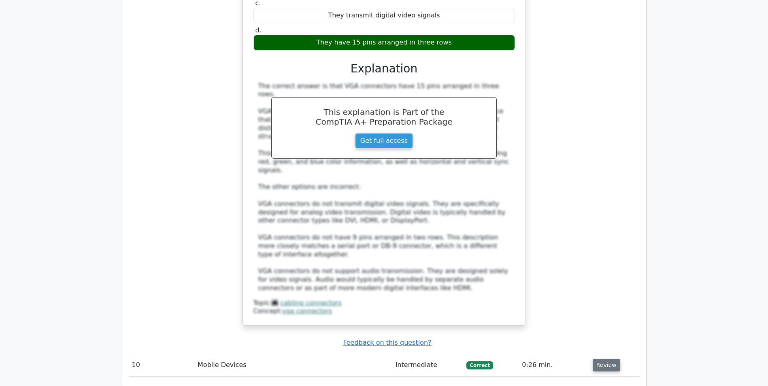
click at [605, 359] on button "Review" at bounding box center [606, 365] width 28 height 13
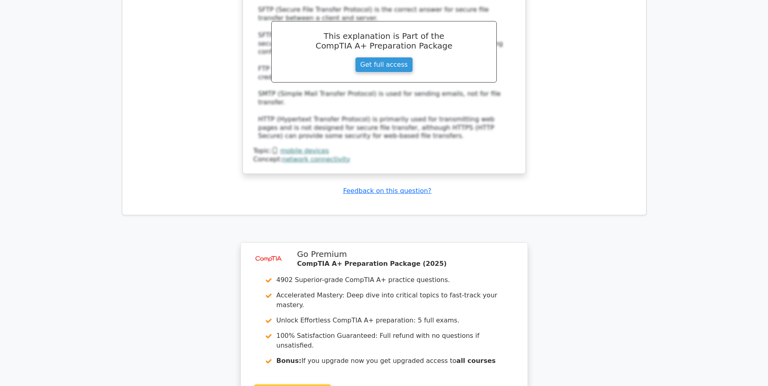
scroll to position [4898, 0]
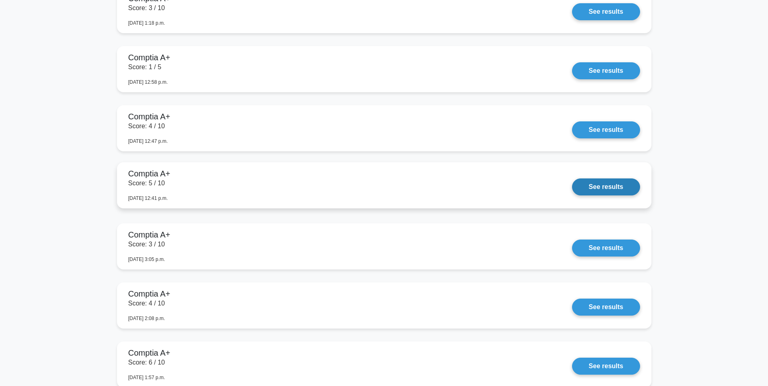
scroll to position [2145, 0]
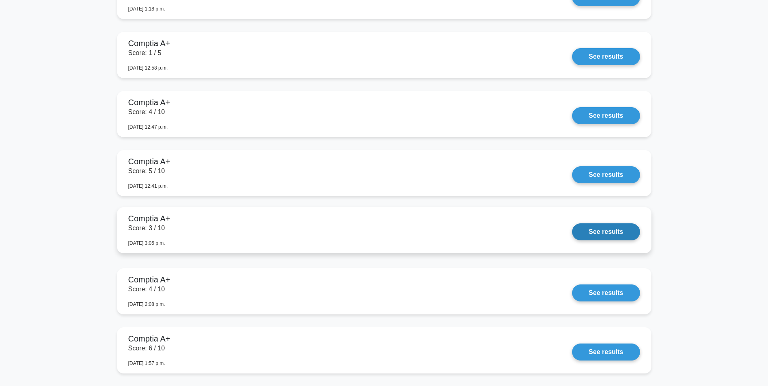
click at [594, 230] on link "See results" at bounding box center [606, 231] width 68 height 17
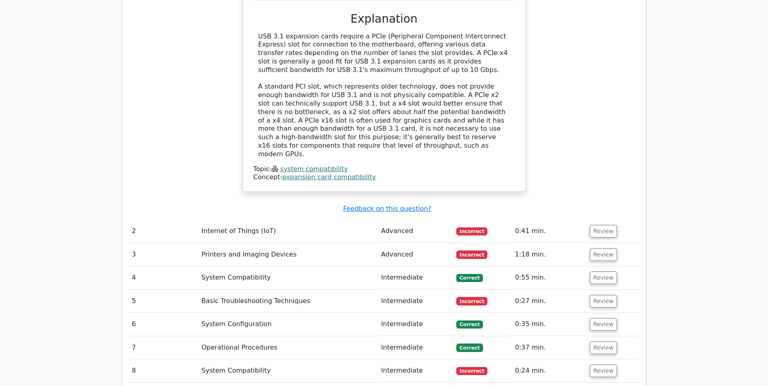
scroll to position [971, 0]
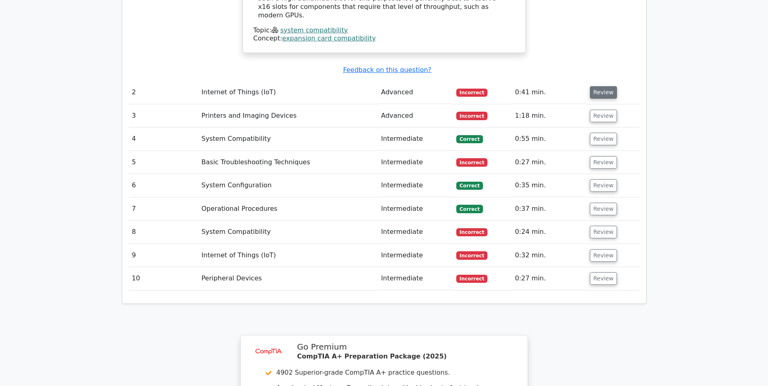
click at [606, 86] on button "Review" at bounding box center [604, 92] width 28 height 13
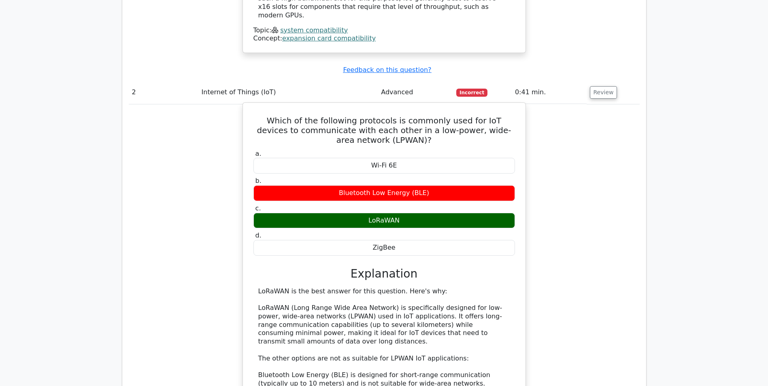
drag, startPoint x: 363, startPoint y: 191, endPoint x: 402, endPoint y: 193, distance: 39.3
click at [402, 213] on div "LoRaWAN" at bounding box center [383, 221] width 261 height 16
copy div "LoRaWAN"
drag, startPoint x: 365, startPoint y: 221, endPoint x: 408, endPoint y: 219, distance: 43.8
click at [408, 240] on div "ZigBee" at bounding box center [383, 248] width 261 height 16
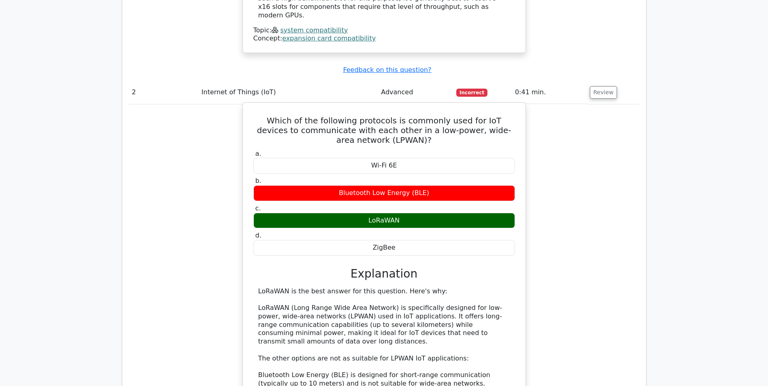
copy div "ZigBee"
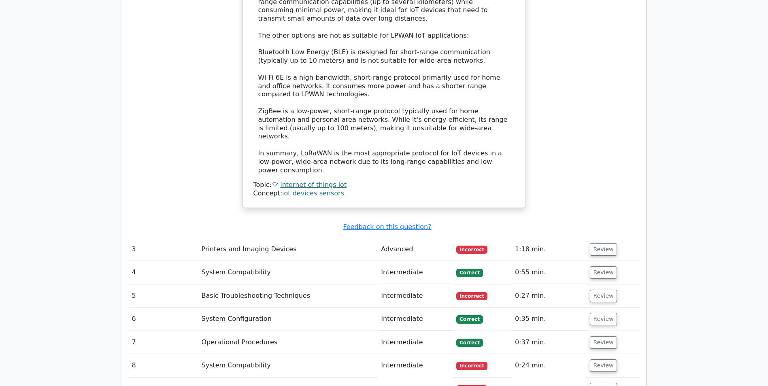
scroll to position [1295, 0]
click at [593, 242] on button "Review" at bounding box center [604, 248] width 28 height 13
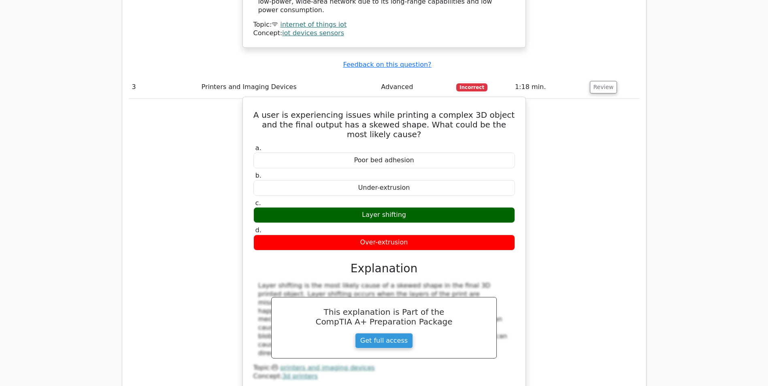
scroll to position [1457, 0]
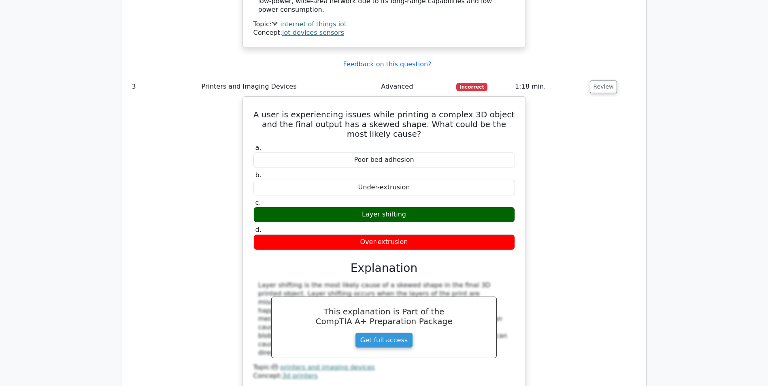
drag, startPoint x: 351, startPoint y: 114, endPoint x: 428, endPoint y: 116, distance: 76.9
click at [428, 152] on div "Poor bed adhesion" at bounding box center [383, 160] width 261 height 16
copy div "Poor bed adhesion"
drag, startPoint x: 347, startPoint y: 146, endPoint x: 419, endPoint y: 142, distance: 71.7
click at [419, 180] on div "Under-extrusion" at bounding box center [383, 188] width 261 height 16
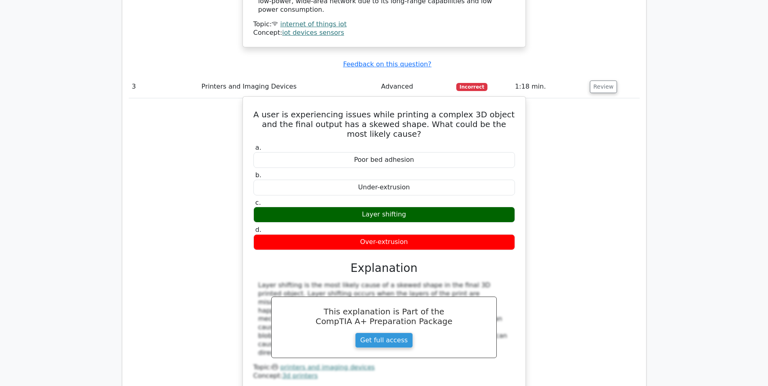
copy div "Under-extrusion"
drag, startPoint x: 354, startPoint y: 197, endPoint x: 421, endPoint y: 192, distance: 67.4
click at [421, 234] on div "Over-extrusion" at bounding box center [383, 242] width 261 height 16
copy div "Over-extrusion"
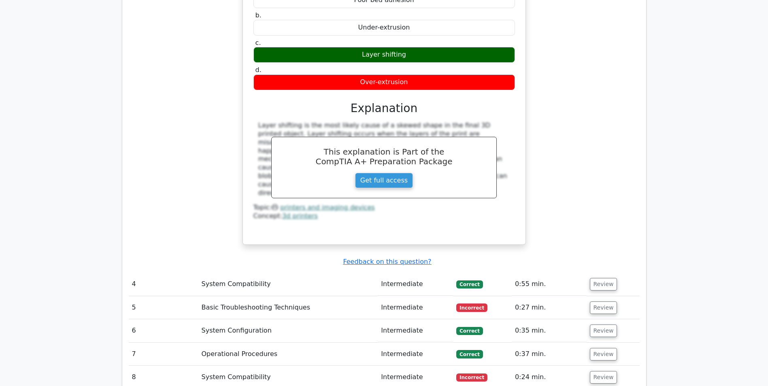
scroll to position [1740, 0]
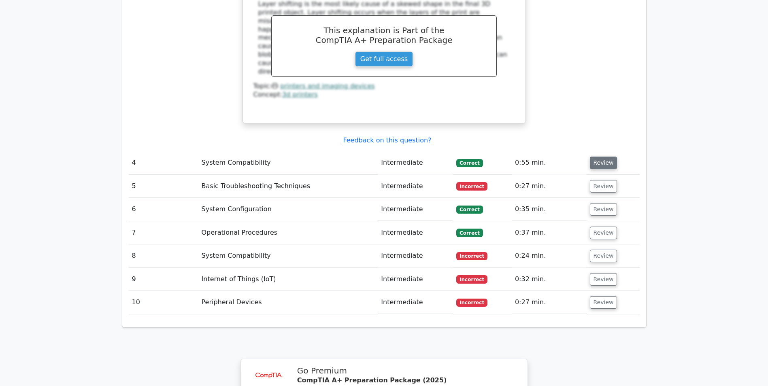
click at [603, 157] on button "Review" at bounding box center [604, 163] width 28 height 13
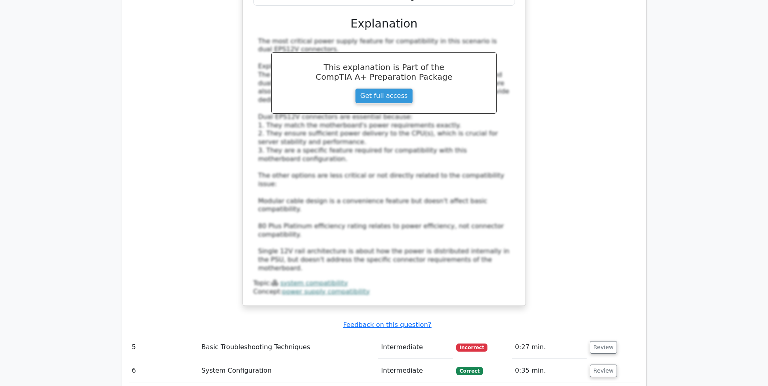
scroll to position [2145, 0]
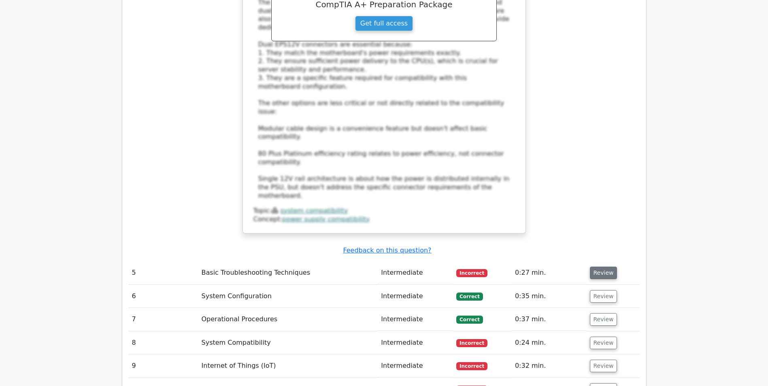
click at [609, 267] on button "Review" at bounding box center [604, 273] width 28 height 13
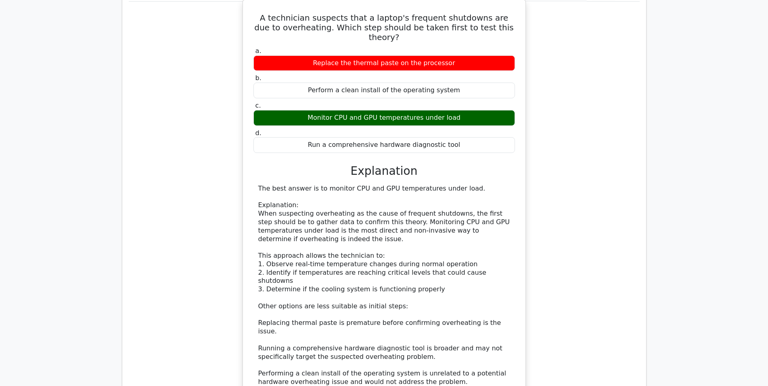
scroll to position [2590, 0]
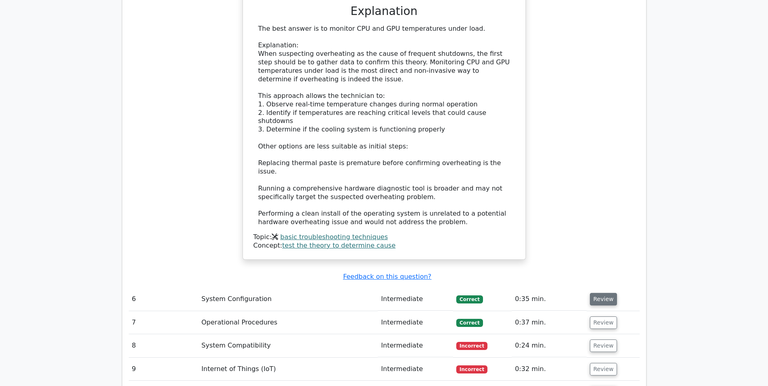
click at [590, 293] on button "Review" at bounding box center [604, 299] width 28 height 13
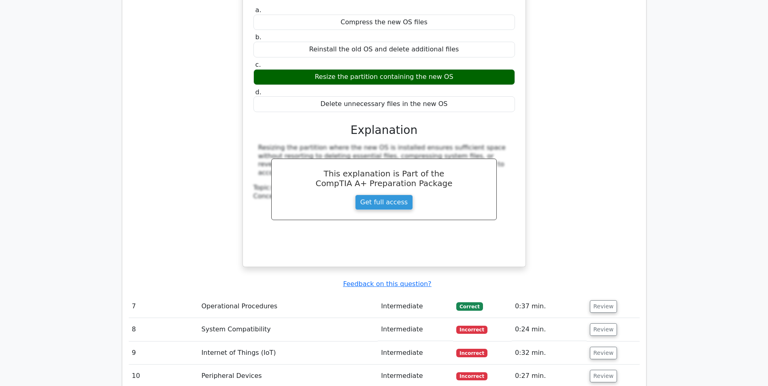
scroll to position [3035, 0]
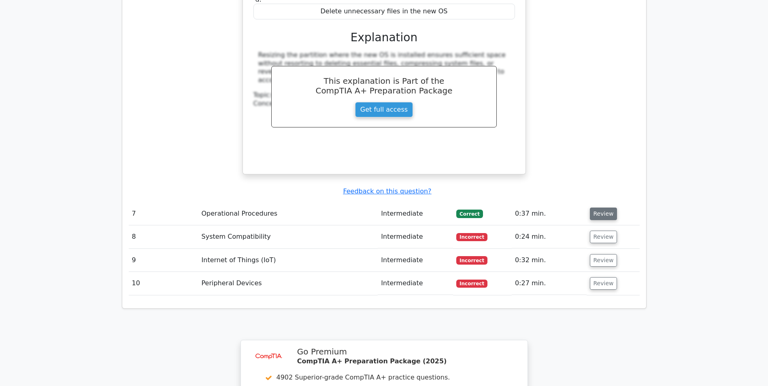
drag, startPoint x: 593, startPoint y: 101, endPoint x: 594, endPoint y: 111, distance: 10.2
click at [593, 202] on td "Review" at bounding box center [612, 213] width 53 height 23
click at [595, 208] on button "Review" at bounding box center [604, 214] width 28 height 13
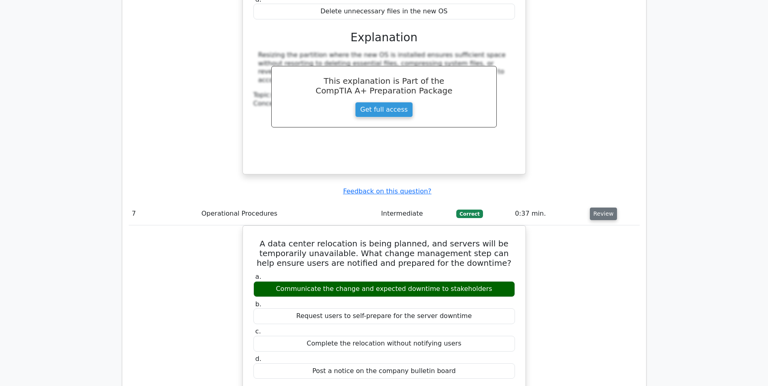
click at [605, 208] on button "Review" at bounding box center [604, 214] width 28 height 13
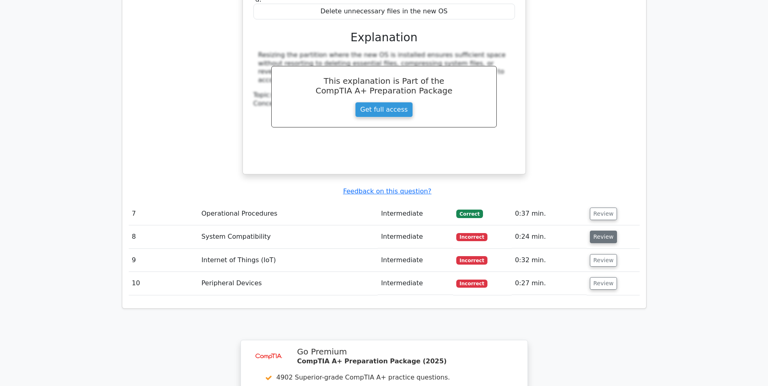
click at [604, 231] on button "Review" at bounding box center [604, 237] width 28 height 13
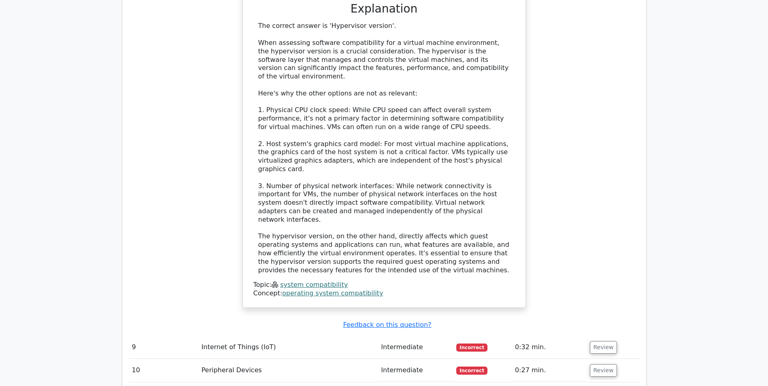
scroll to position [3440, 0]
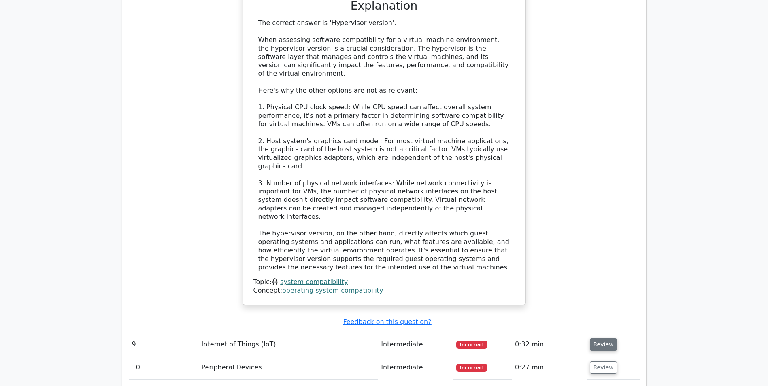
click at [607, 338] on button "Review" at bounding box center [604, 344] width 28 height 13
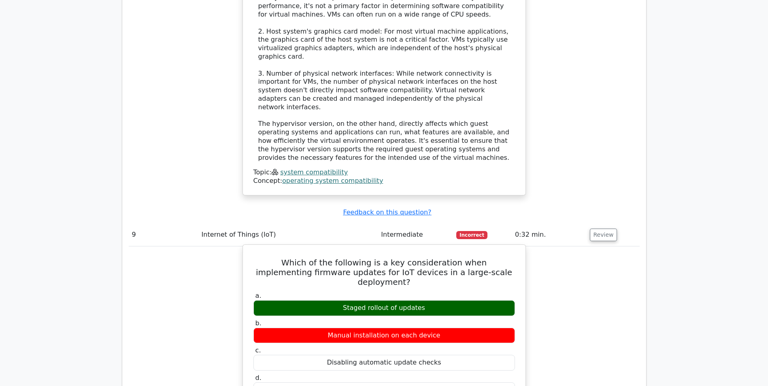
scroll to position [3561, 0]
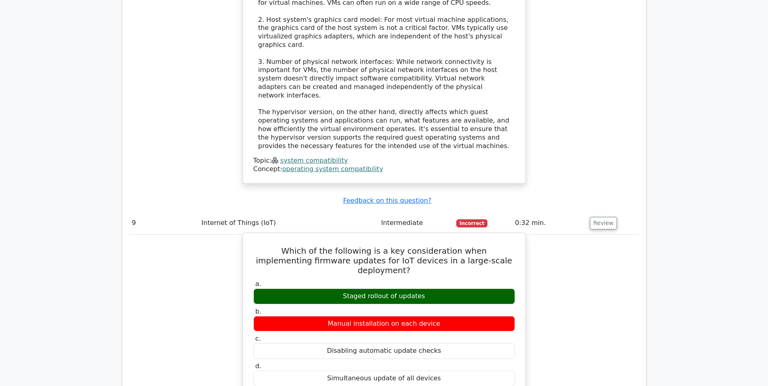
drag, startPoint x: 342, startPoint y: 156, endPoint x: 428, endPoint y: 157, distance: 86.2
click at [428, 289] on div "Staged rollout of updates" at bounding box center [383, 297] width 261 height 16
copy div "Staged rollout of updates"
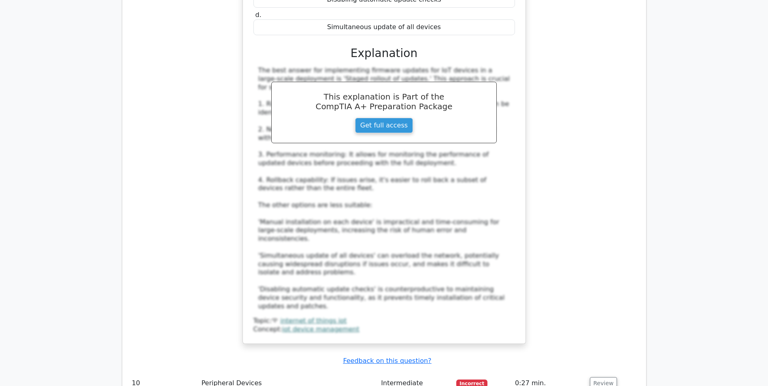
scroll to position [3925, 0]
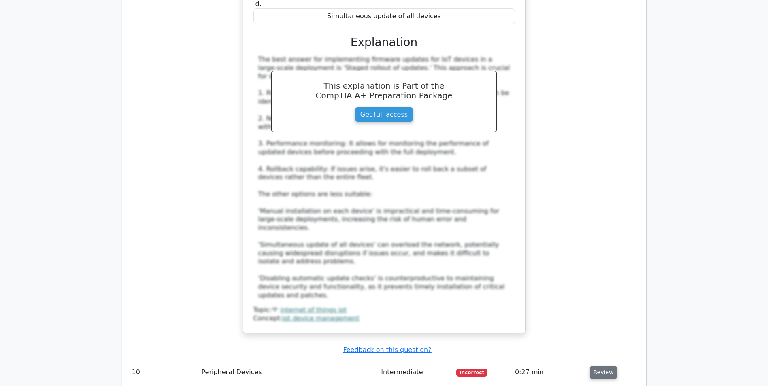
click at [600, 366] on button "Review" at bounding box center [604, 372] width 28 height 13
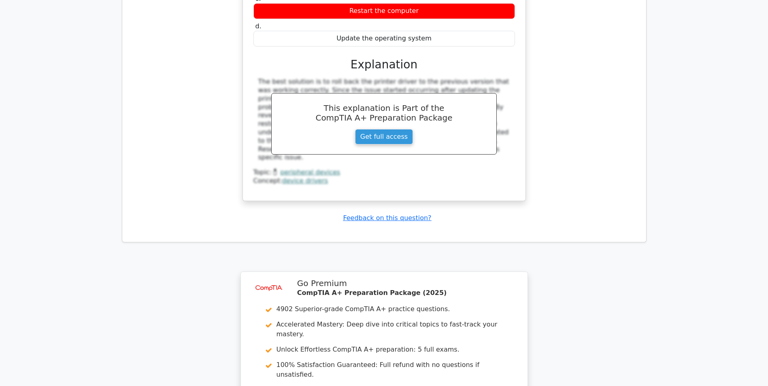
scroll to position [4411, 0]
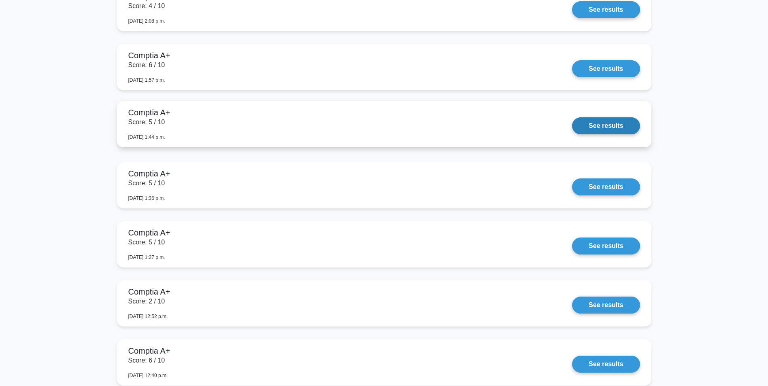
scroll to position [2347, 0]
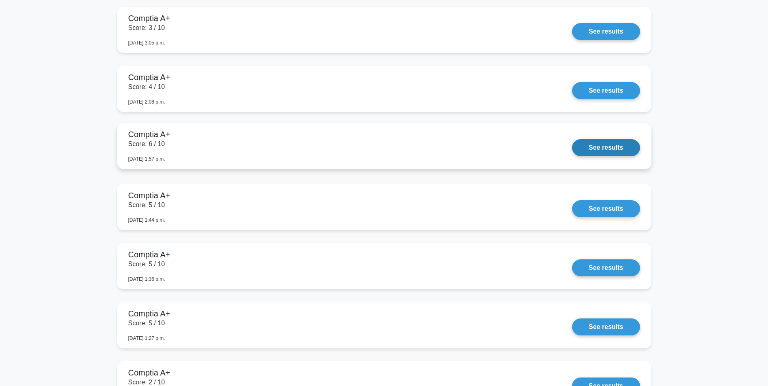
click at [594, 147] on link "See results" at bounding box center [606, 147] width 68 height 17
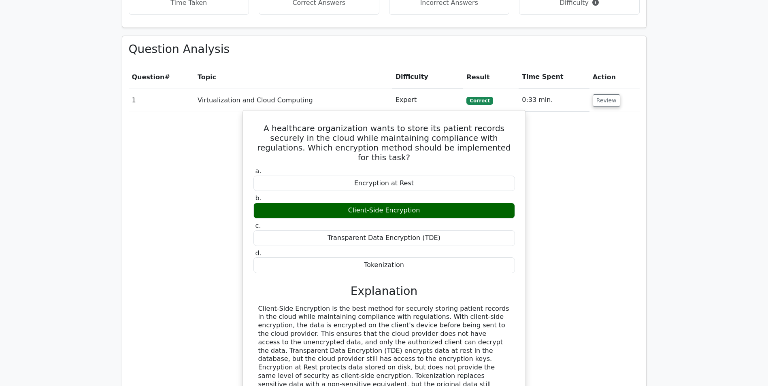
scroll to position [647, 0]
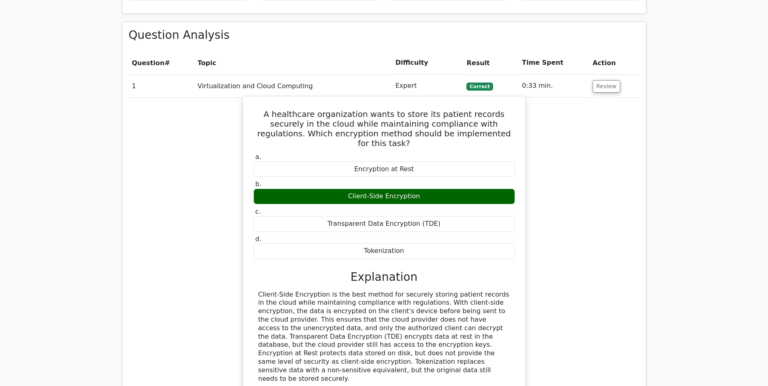
drag, startPoint x: 351, startPoint y: 140, endPoint x: 433, endPoint y: 139, distance: 81.7
click at [433, 161] on div "Encryption at Rest" at bounding box center [383, 169] width 261 height 16
copy div "Encryption at Rest"
drag, startPoint x: 334, startPoint y: 194, endPoint x: 434, endPoint y: 196, distance: 100.0
click at [434, 216] on div "Transparent Data Encryption (TDE)" at bounding box center [383, 224] width 261 height 16
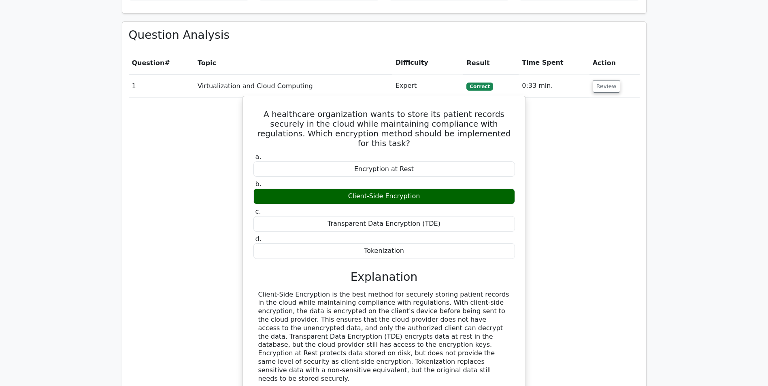
copy div "Transparent Data Encryption (TDE)"
drag, startPoint x: 365, startPoint y: 222, endPoint x: 415, endPoint y: 221, distance: 49.8
click at [415, 243] on div "Tokenization" at bounding box center [383, 251] width 261 height 16
copy div "Tokenization"
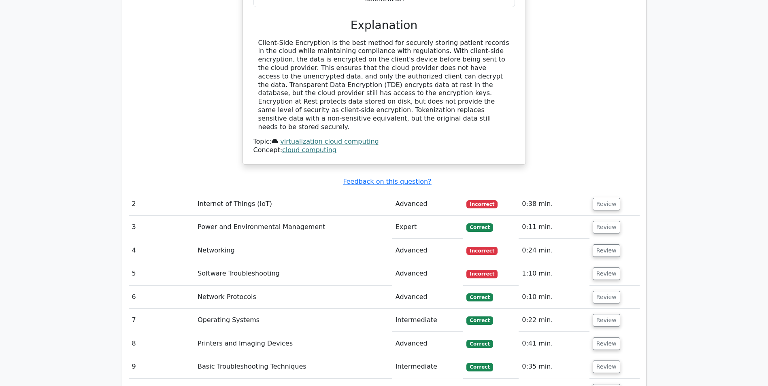
scroll to position [971, 0]
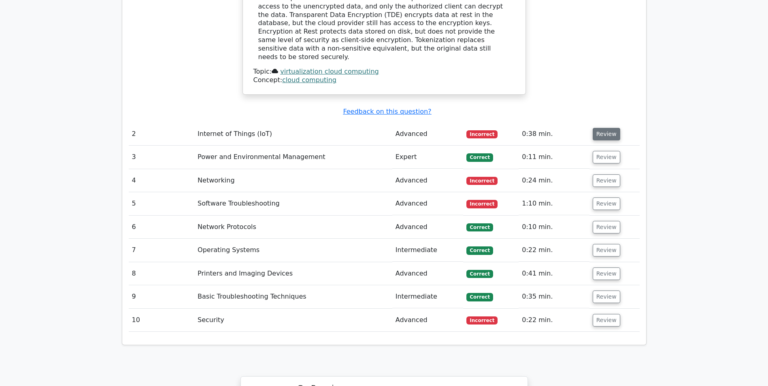
click at [601, 128] on button "Review" at bounding box center [606, 134] width 28 height 13
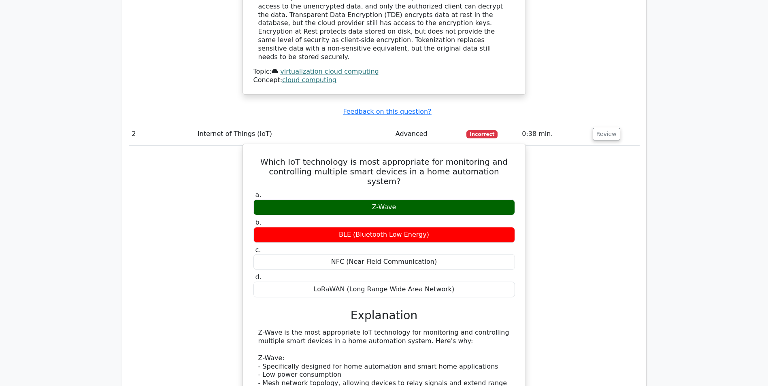
drag, startPoint x: 370, startPoint y: 150, endPoint x: 405, endPoint y: 153, distance: 35.0
click at [405, 200] on div "Z-Wave" at bounding box center [383, 208] width 261 height 16
copy div "Z-Wave"
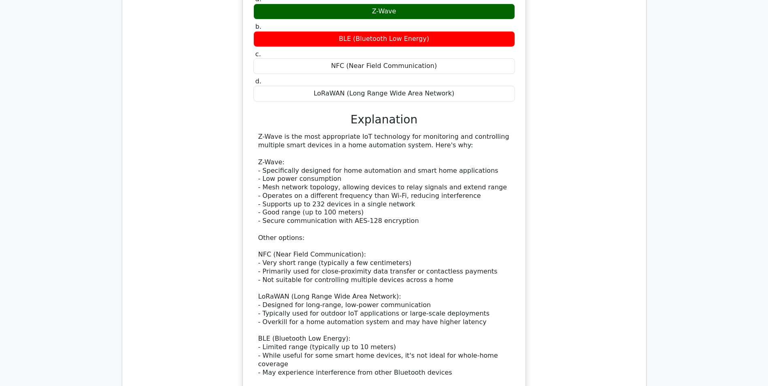
scroll to position [1295, 0]
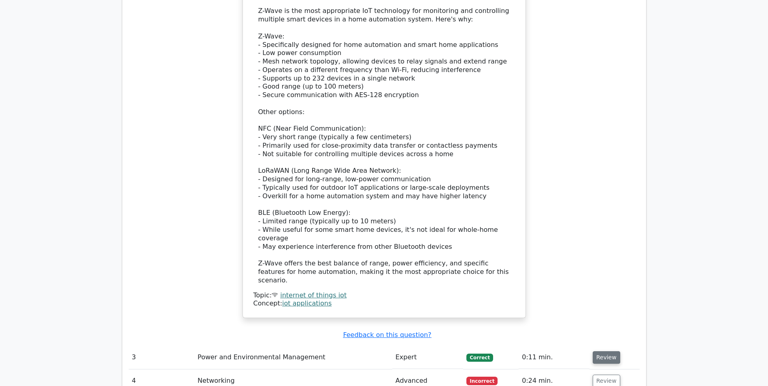
click at [600, 351] on button "Review" at bounding box center [606, 357] width 28 height 13
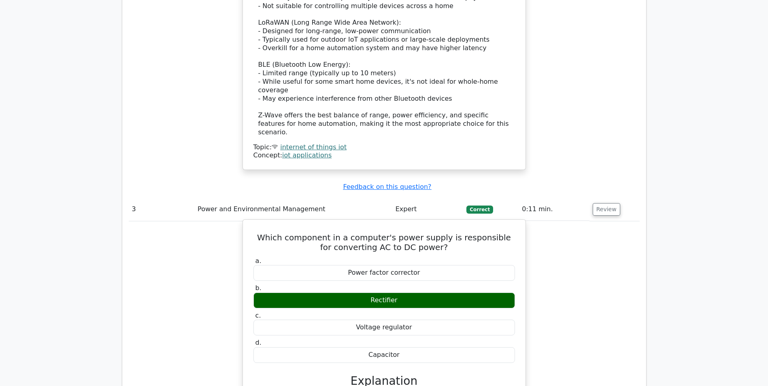
scroll to position [1457, 0]
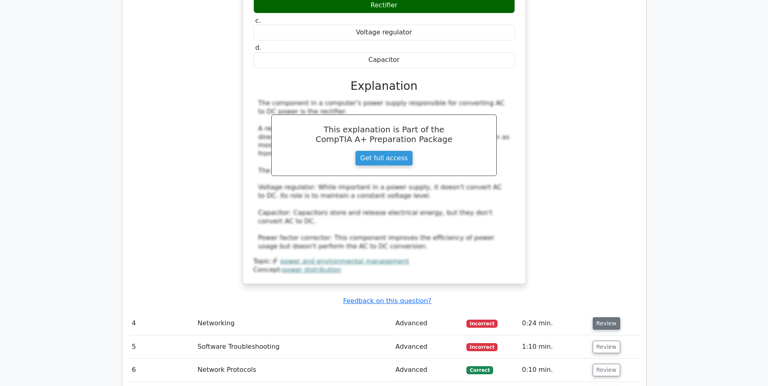
click at [602, 317] on button "Review" at bounding box center [606, 323] width 28 height 13
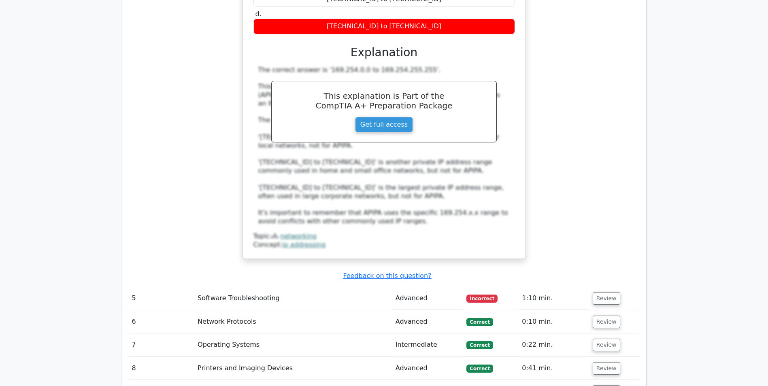
scroll to position [2185, 0]
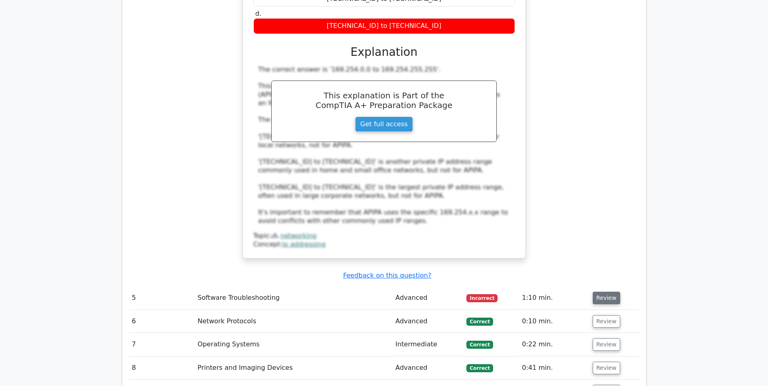
click at [603, 292] on button "Review" at bounding box center [606, 298] width 28 height 13
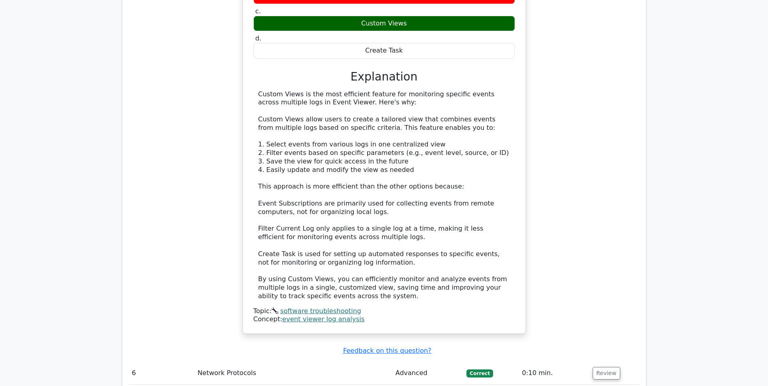
scroll to position [2711, 0]
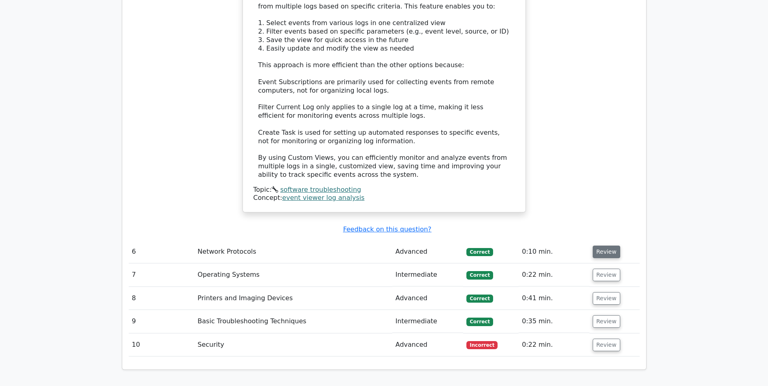
click at [603, 246] on button "Review" at bounding box center [606, 252] width 28 height 13
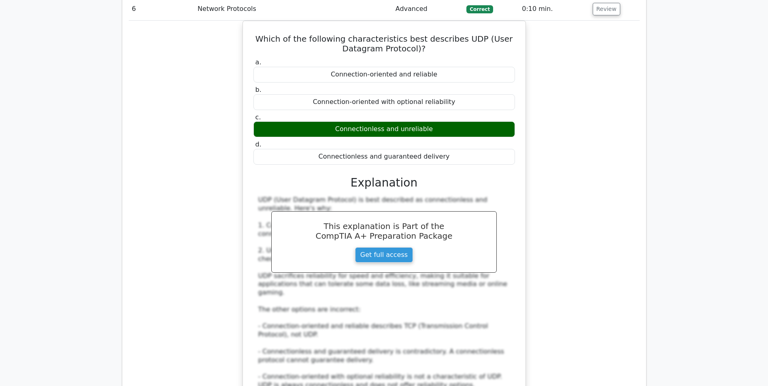
scroll to position [3035, 0]
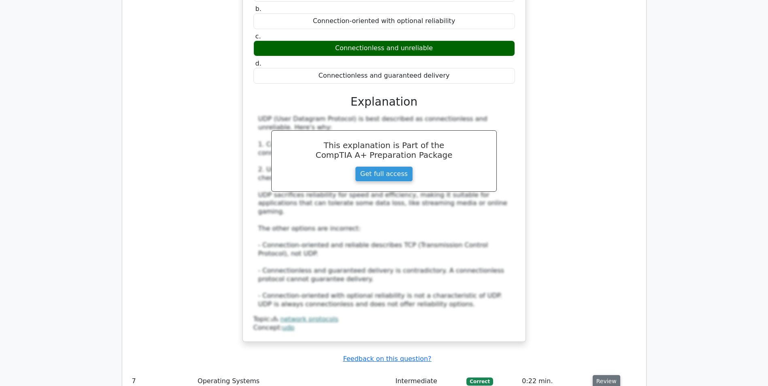
click at [611, 375] on button "Review" at bounding box center [606, 381] width 28 height 13
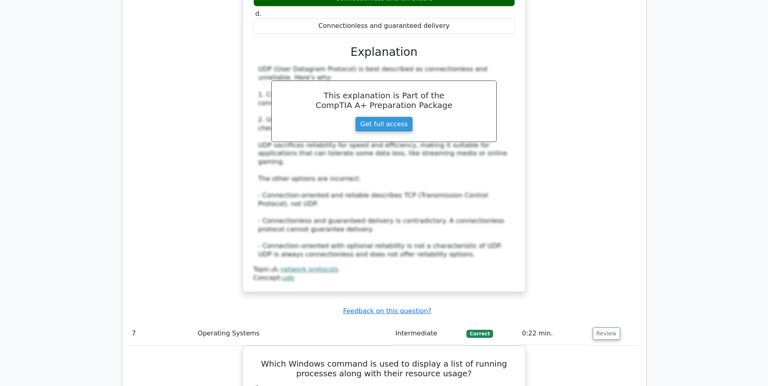
scroll to position [3197, 0]
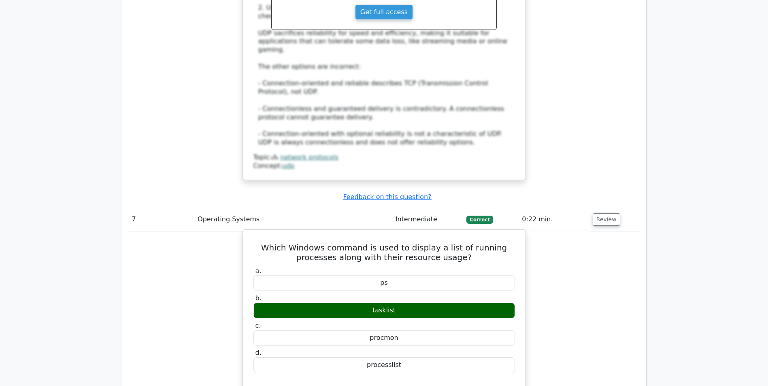
drag, startPoint x: 373, startPoint y: 184, endPoint x: 399, endPoint y: 185, distance: 26.3
click at [399, 275] on div "ps" at bounding box center [383, 283] width 261 height 16
copy div "ps"
drag, startPoint x: 365, startPoint y: 214, endPoint x: 414, endPoint y: 208, distance: 49.6
click at [414, 303] on div "tasklist" at bounding box center [383, 311] width 261 height 16
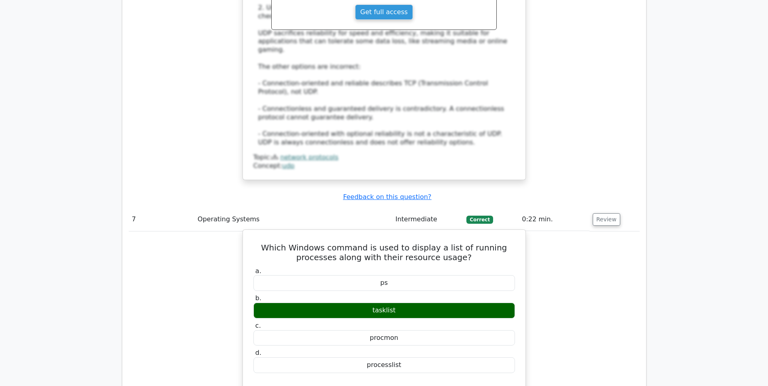
drag, startPoint x: 414, startPoint y: 208, endPoint x: 404, endPoint y: 240, distance: 33.5
click at [404, 330] on div "procmon" at bounding box center [383, 338] width 261 height 16
copy div "procmon"
drag, startPoint x: 382, startPoint y: 268, endPoint x: 420, endPoint y: 265, distance: 37.4
click at [420, 357] on div "processlist" at bounding box center [383, 365] width 261 height 16
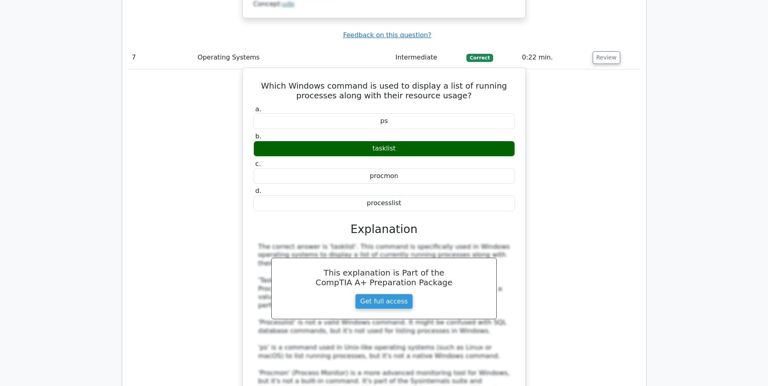
scroll to position [3521, 0]
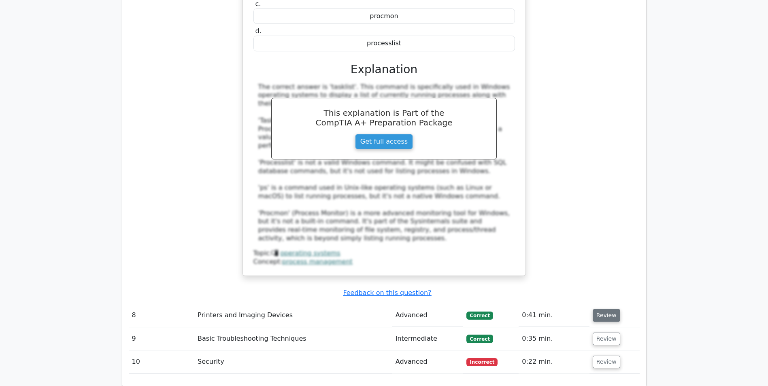
click at [607, 309] on button "Review" at bounding box center [606, 315] width 28 height 13
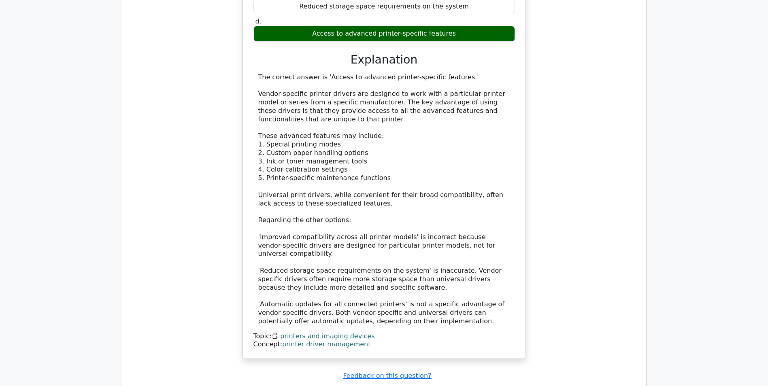
scroll to position [4047, 0]
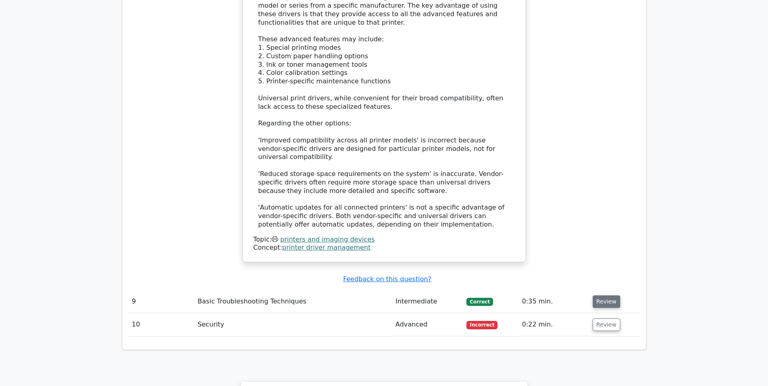
click at [606, 295] on button "Review" at bounding box center [606, 301] width 28 height 13
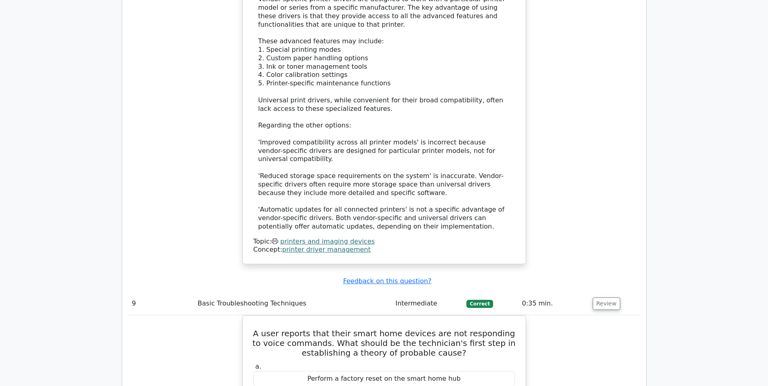
drag, startPoint x: 743, startPoint y: 35, endPoint x: 738, endPoint y: 31, distance: 6.3
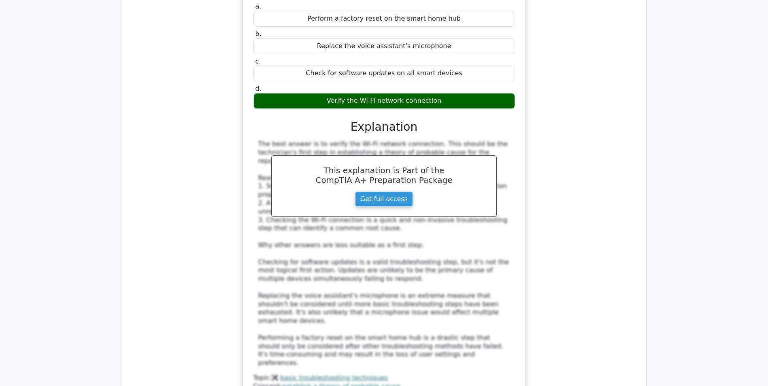
scroll to position [4492, 0]
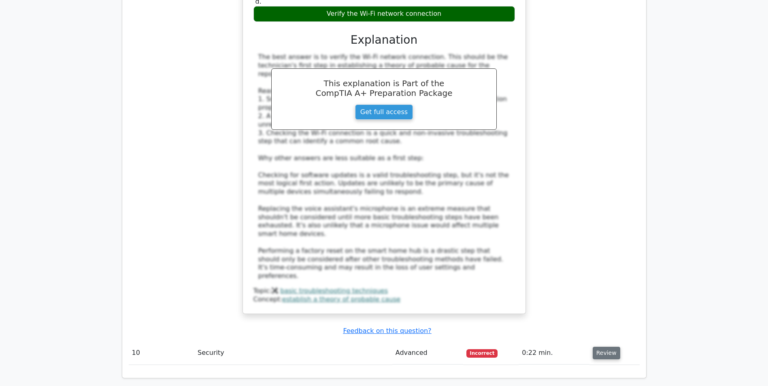
click at [607, 347] on button "Review" at bounding box center [606, 353] width 28 height 13
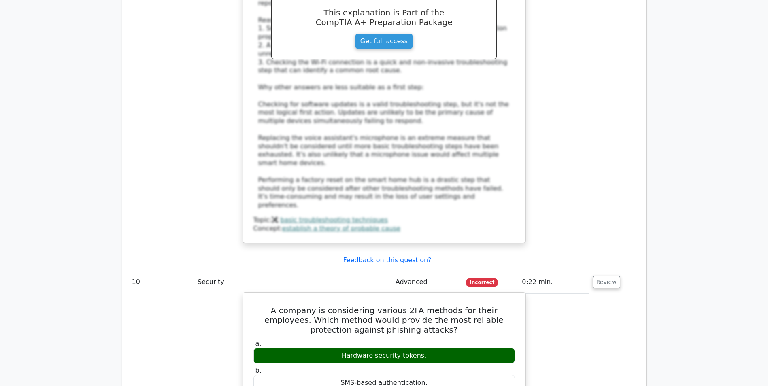
scroll to position [4654, 0]
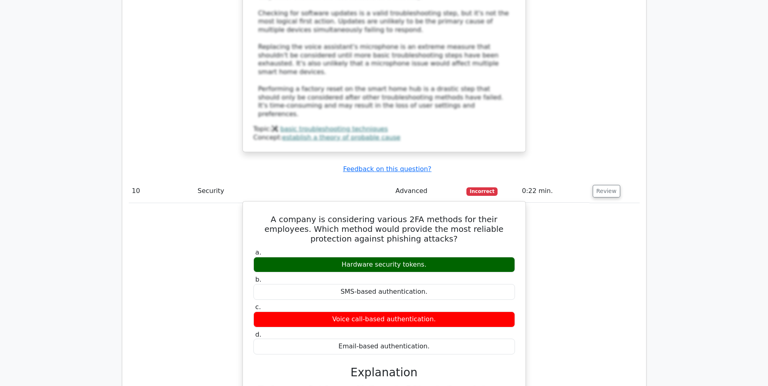
drag, startPoint x: 340, startPoint y: 131, endPoint x: 430, endPoint y: 134, distance: 90.3
click at [430, 257] on div "Hardware security tokens." at bounding box center [383, 265] width 261 height 16
copy div "Hardware security tokens."
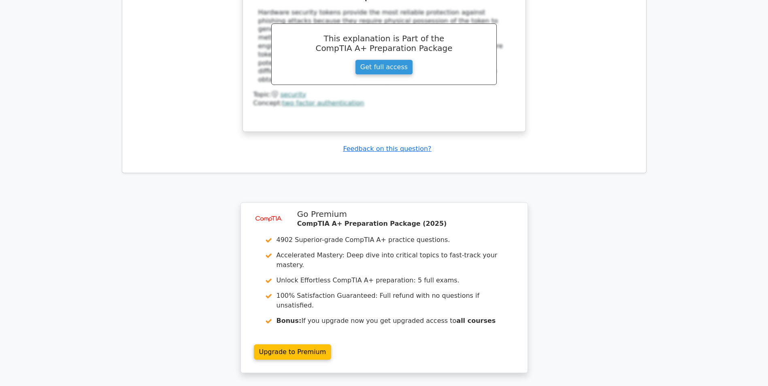
scroll to position [5036, 0]
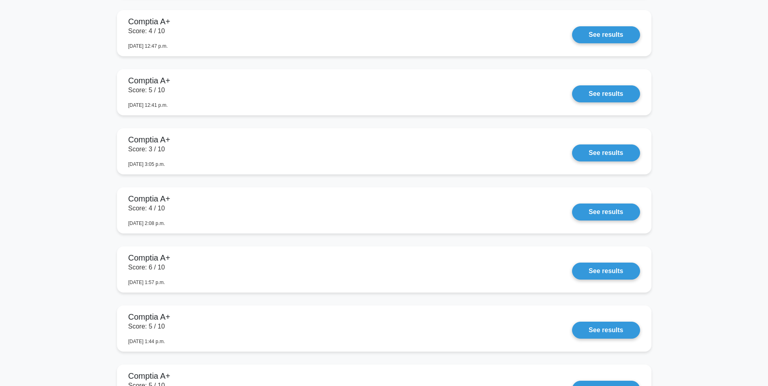
scroll to position [2388, 0]
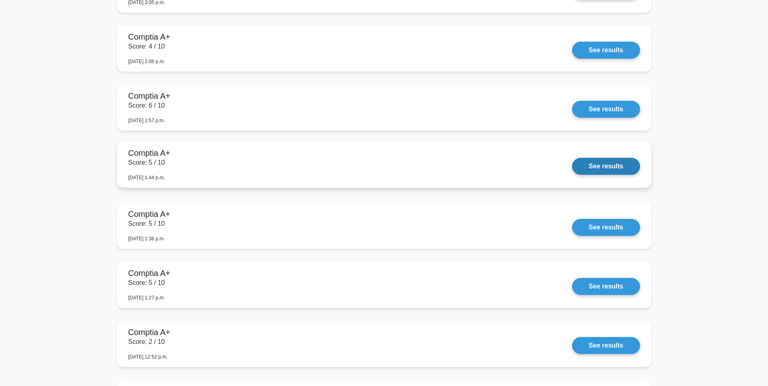
click at [596, 166] on link "See results" at bounding box center [606, 166] width 68 height 17
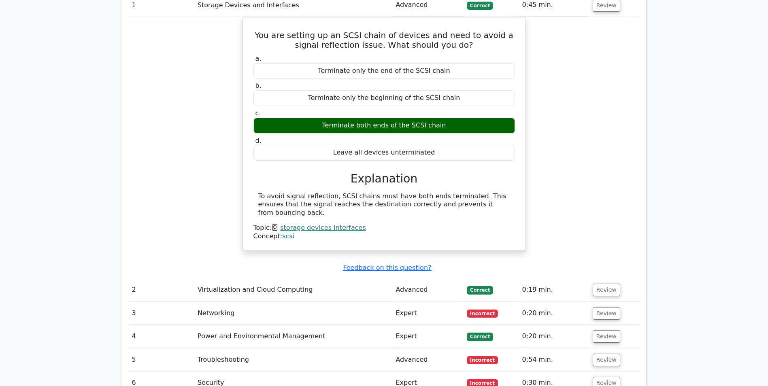
scroll to position [809, 0]
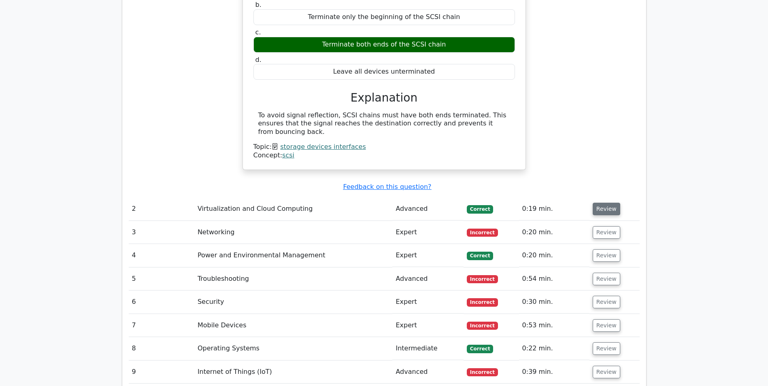
click at [604, 203] on button "Review" at bounding box center [606, 209] width 28 height 13
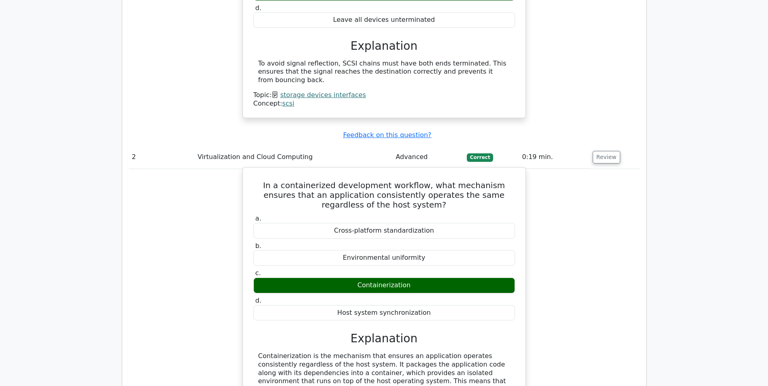
scroll to position [931, 0]
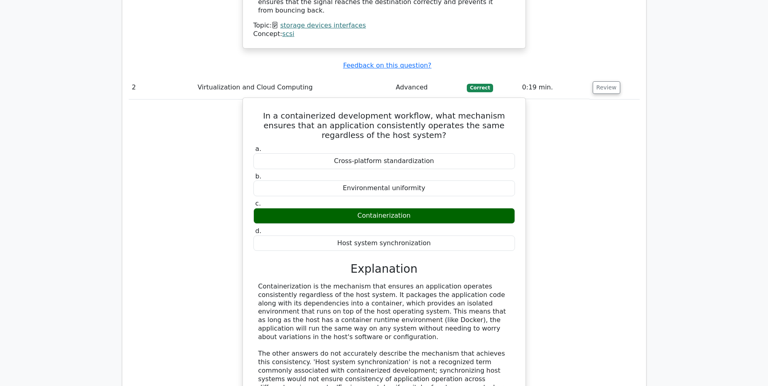
drag, startPoint x: 336, startPoint y: 132, endPoint x: 438, endPoint y: 127, distance: 102.5
click at [438, 153] on div "Cross-platform standardization" at bounding box center [383, 161] width 261 height 16
copy div "Cross-platform standardization"
drag, startPoint x: 342, startPoint y: 161, endPoint x: 425, endPoint y: 158, distance: 83.0
click at [425, 180] on div "Environmental uniformity" at bounding box center [383, 188] width 261 height 16
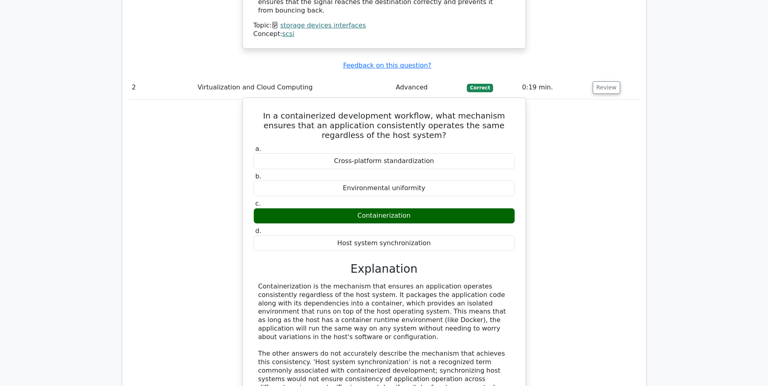
copy div "Environmental uniformity"
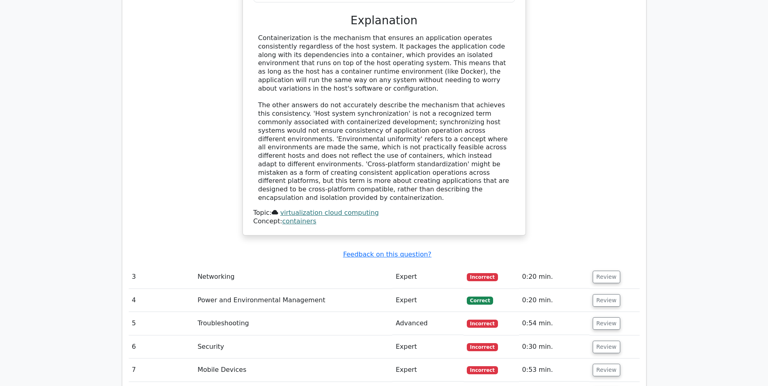
scroll to position [1254, 0]
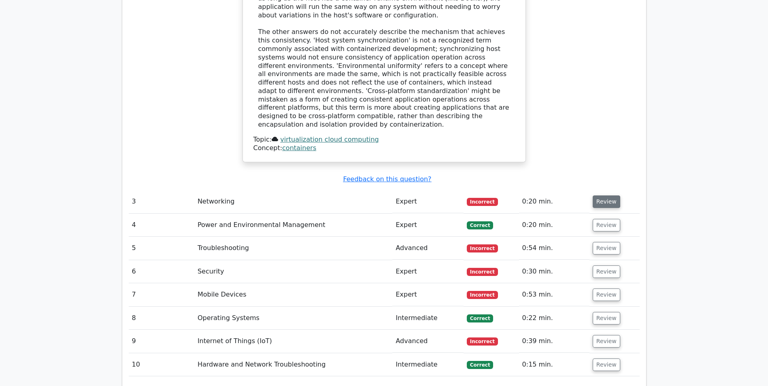
click at [592, 195] on button "Review" at bounding box center [606, 201] width 28 height 13
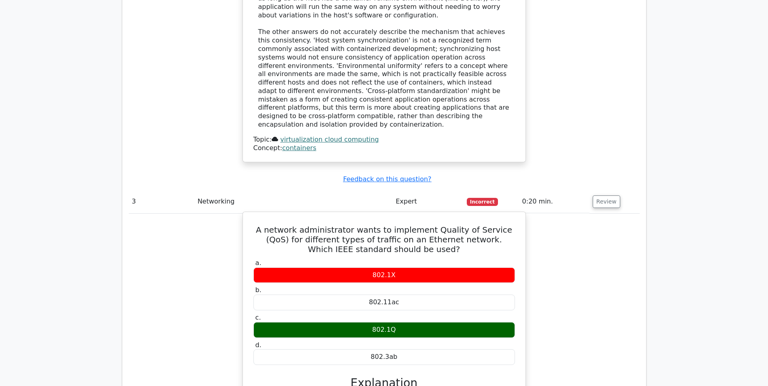
drag, startPoint x: 371, startPoint y: 231, endPoint x: 410, endPoint y: 227, distance: 38.2
click at [410, 267] on div "802.1X" at bounding box center [383, 275] width 261 height 16
copy div "802.1X"
drag, startPoint x: 364, startPoint y: 284, endPoint x: 403, endPoint y: 278, distance: 39.2
click at [403, 322] on div "802.1Q" at bounding box center [383, 330] width 261 height 16
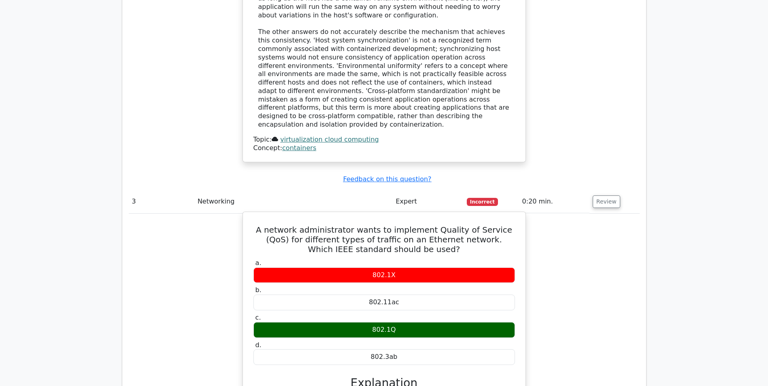
copy div "802.1Q"
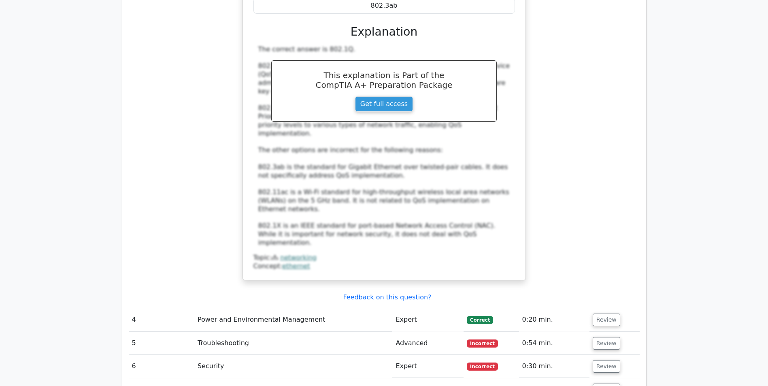
scroll to position [1659, 0]
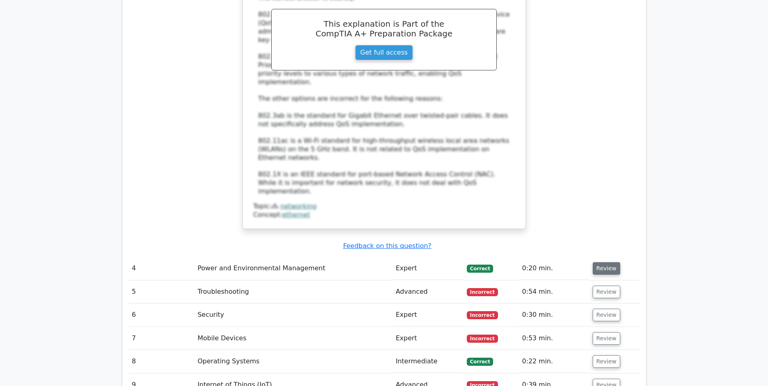
click at [603, 262] on button "Review" at bounding box center [606, 268] width 28 height 13
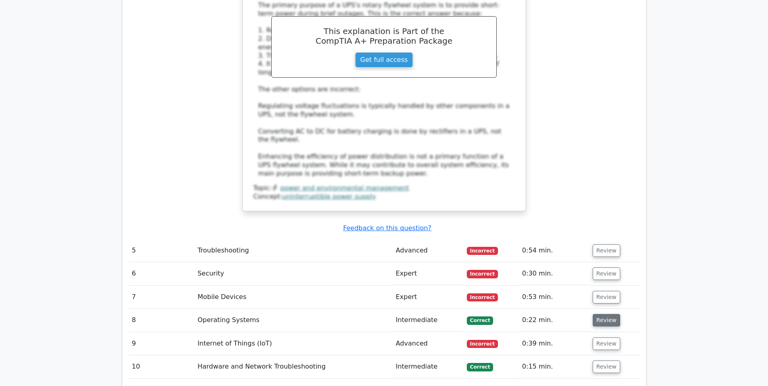
scroll to position [2104, 0]
click at [604, 244] on button "Review" at bounding box center [606, 250] width 28 height 13
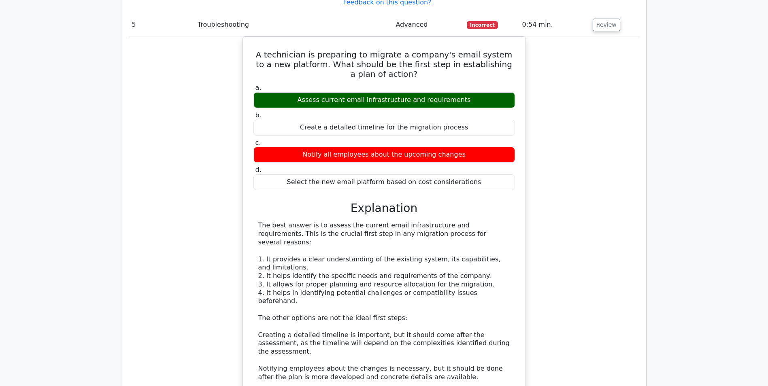
scroll to position [2428, 0]
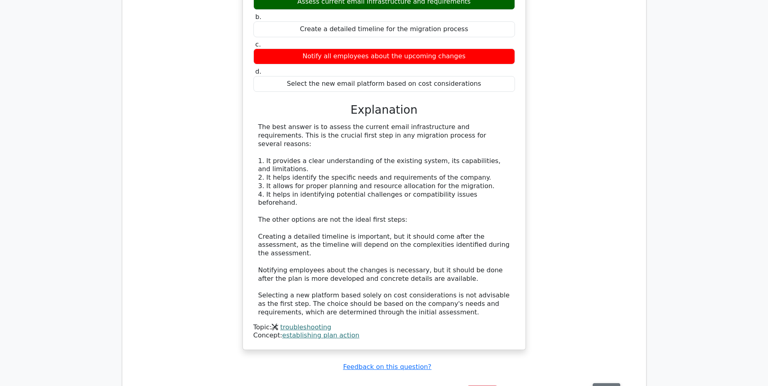
click at [610, 383] on button "Review" at bounding box center [606, 389] width 28 height 13
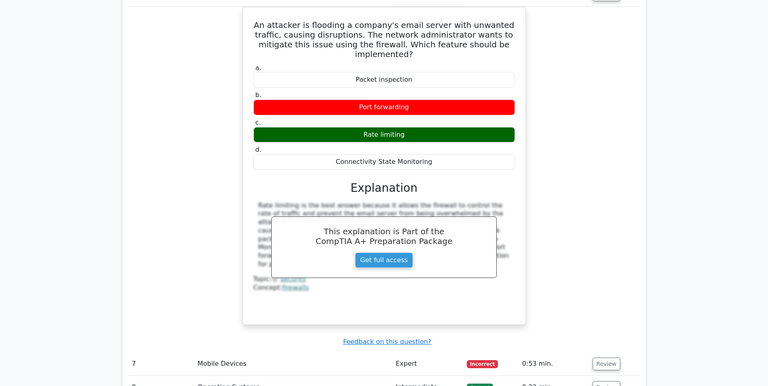
scroll to position [2873, 0]
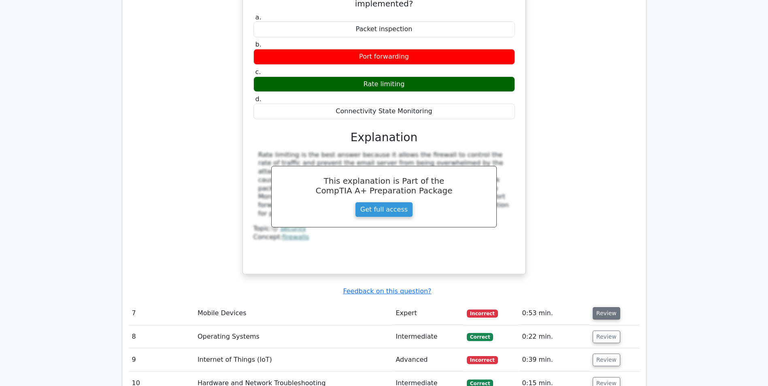
click at [605, 307] on button "Review" at bounding box center [606, 313] width 28 height 13
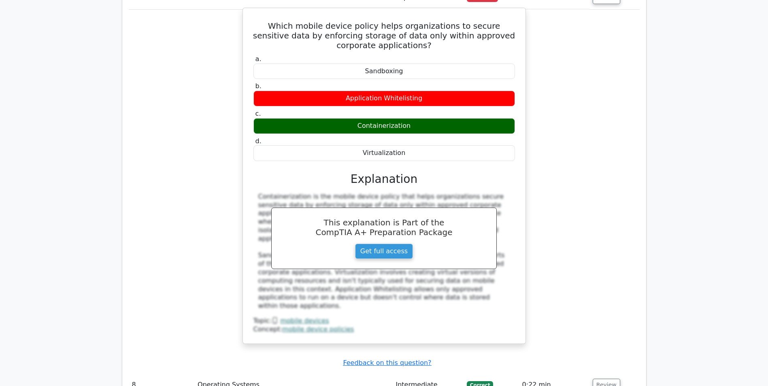
scroll to position [3237, 0]
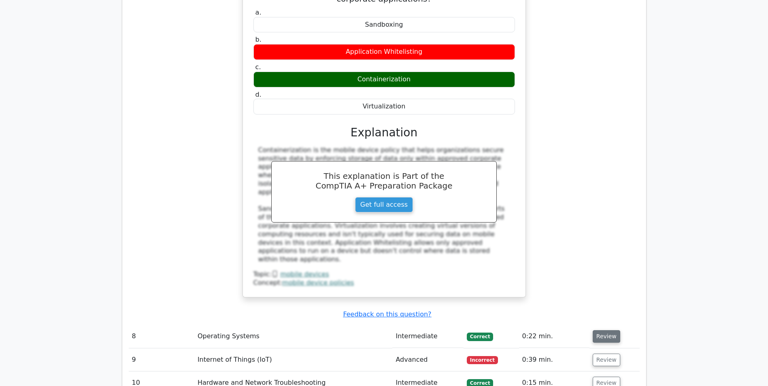
click at [596, 330] on button "Review" at bounding box center [606, 336] width 28 height 13
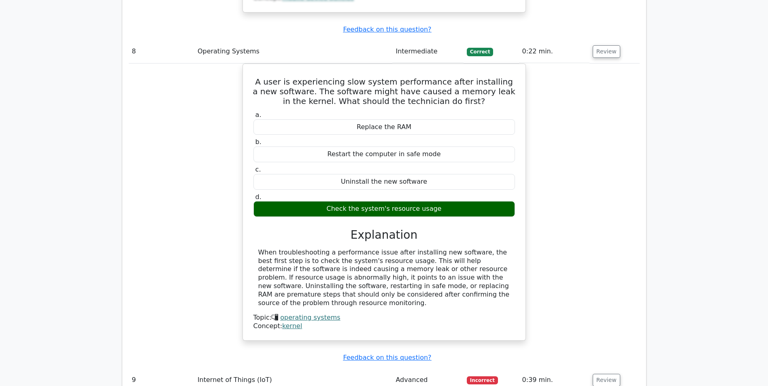
scroll to position [3561, 0]
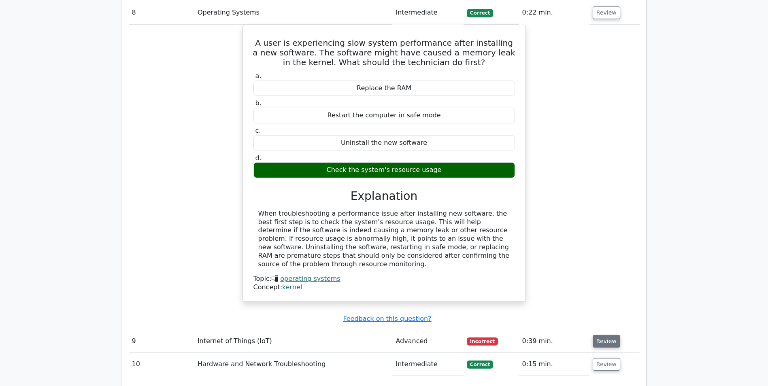
click at [610, 335] on button "Review" at bounding box center [606, 341] width 28 height 13
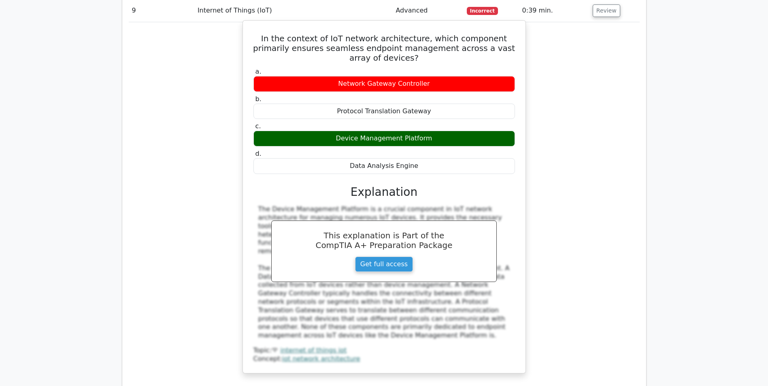
scroll to position [4006, 0]
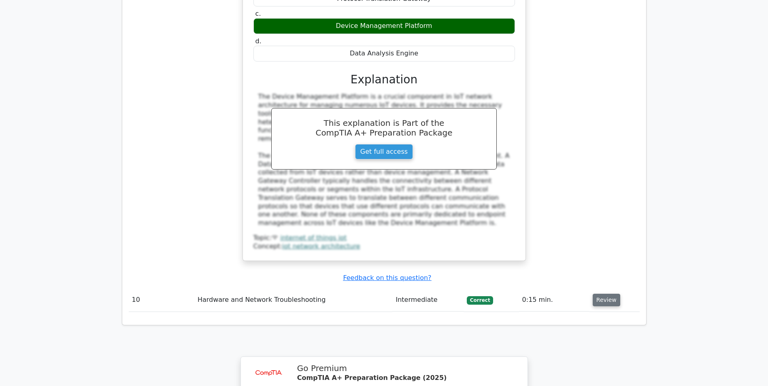
click at [603, 294] on button "Review" at bounding box center [606, 300] width 28 height 13
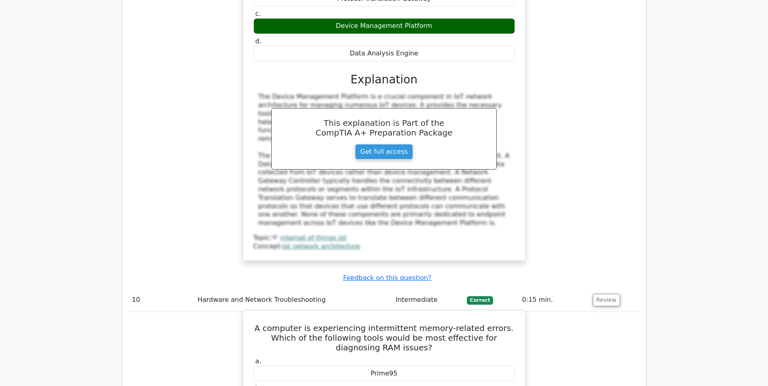
drag, startPoint x: 365, startPoint y: 180, endPoint x: 406, endPoint y: 181, distance: 40.5
click at [406, 366] on div "Prime95" at bounding box center [383, 374] width 261 height 16
copy div "Prime95"
drag, startPoint x: 365, startPoint y: 209, endPoint x: 407, endPoint y: 211, distance: 41.8
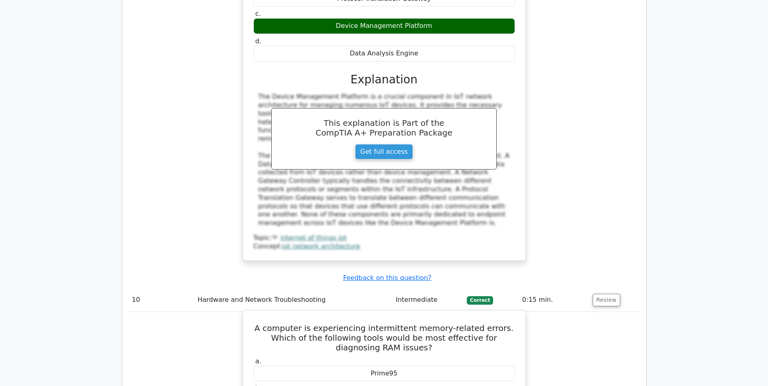
copy div "HWMonitor"
drag, startPoint x: 369, startPoint y: 237, endPoint x: 404, endPoint y: 235, distance: 34.9
copy div "CPU-Z"
drag, startPoint x: 361, startPoint y: 264, endPoint x: 414, endPoint y: 259, distance: 52.9
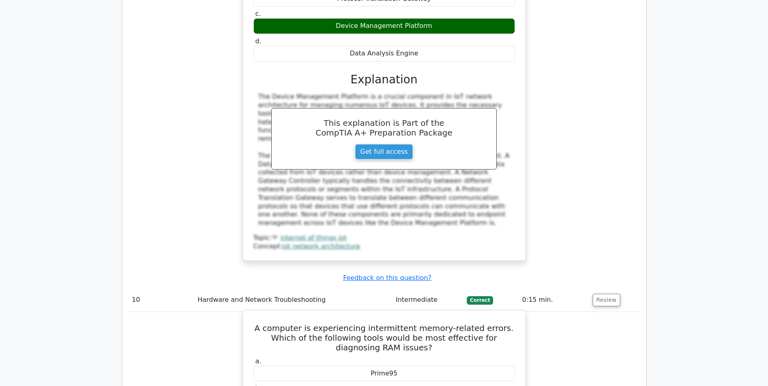
copy div "Memtest86+"
